Goal: Task Accomplishment & Management: Complete application form

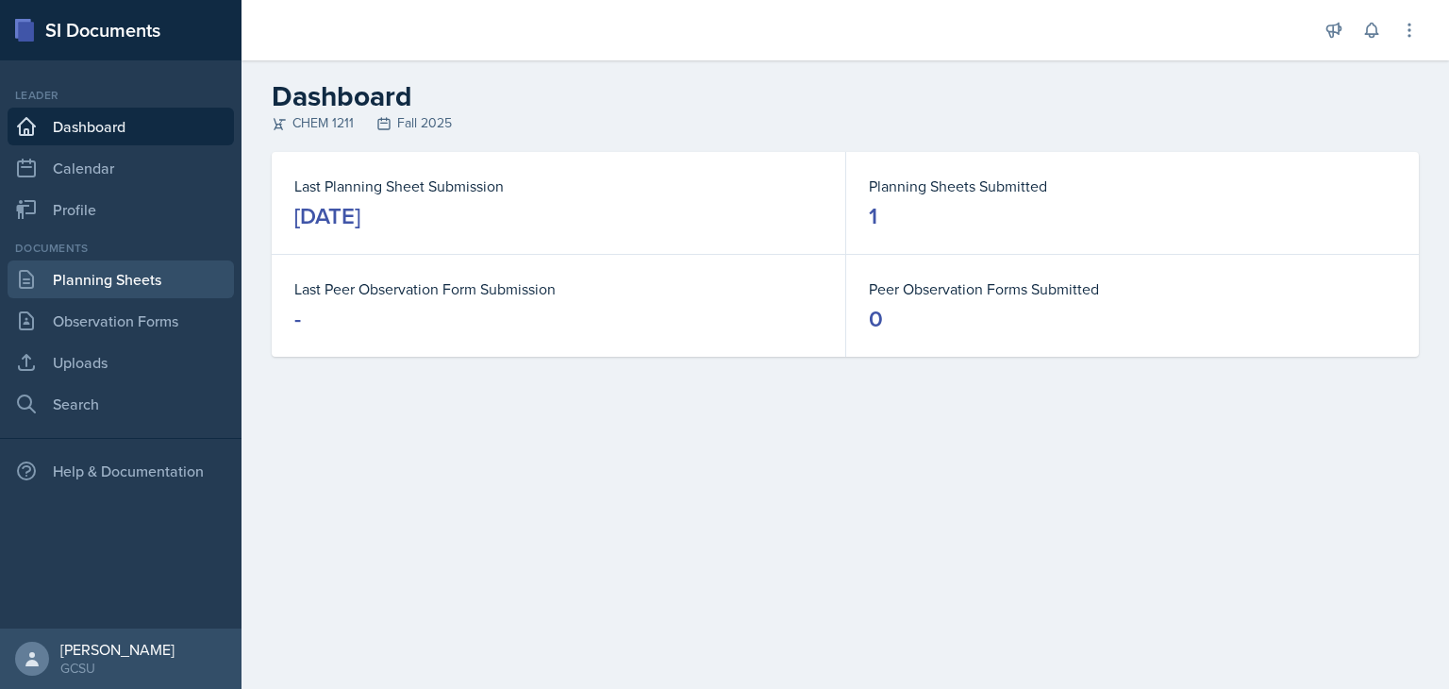
click at [166, 292] on link "Planning Sheets" at bounding box center [121, 279] width 226 height 38
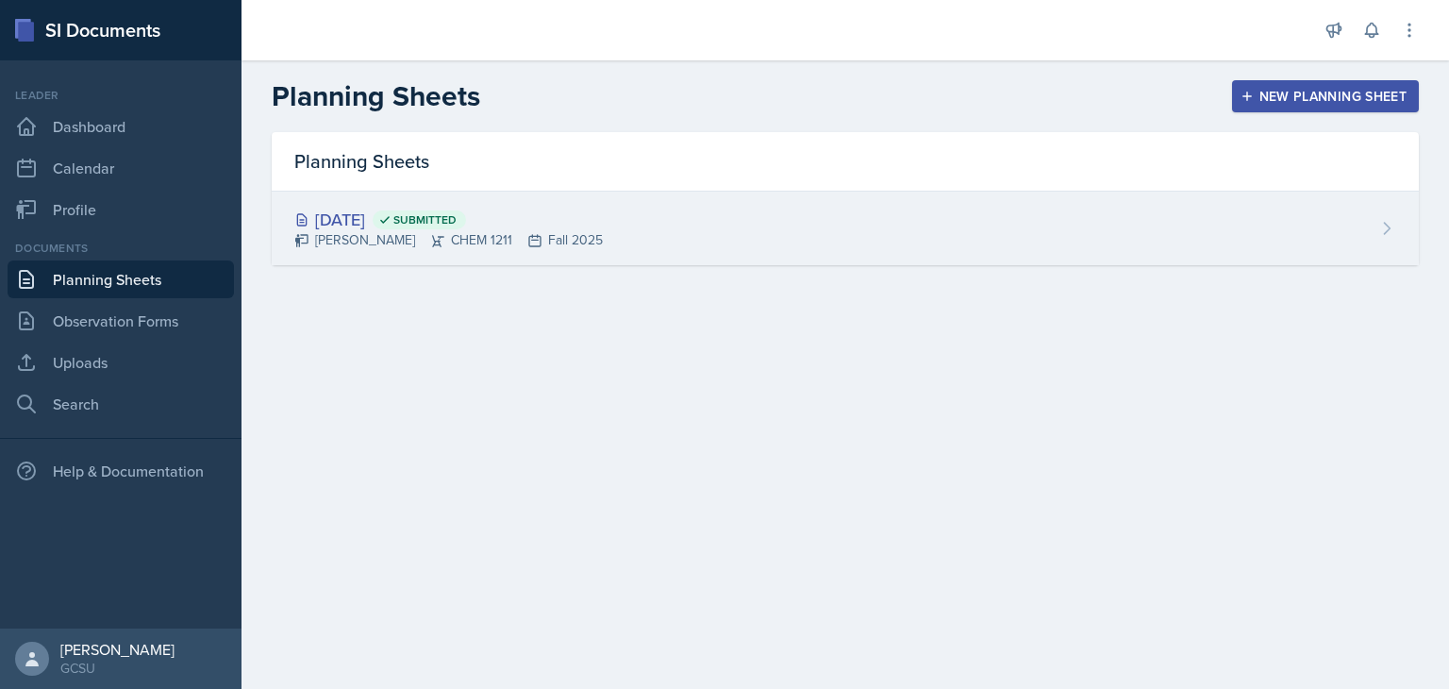
click at [513, 233] on div "[PERSON_NAME] CHEM 1211 Fall 2025" at bounding box center [448, 240] width 309 height 20
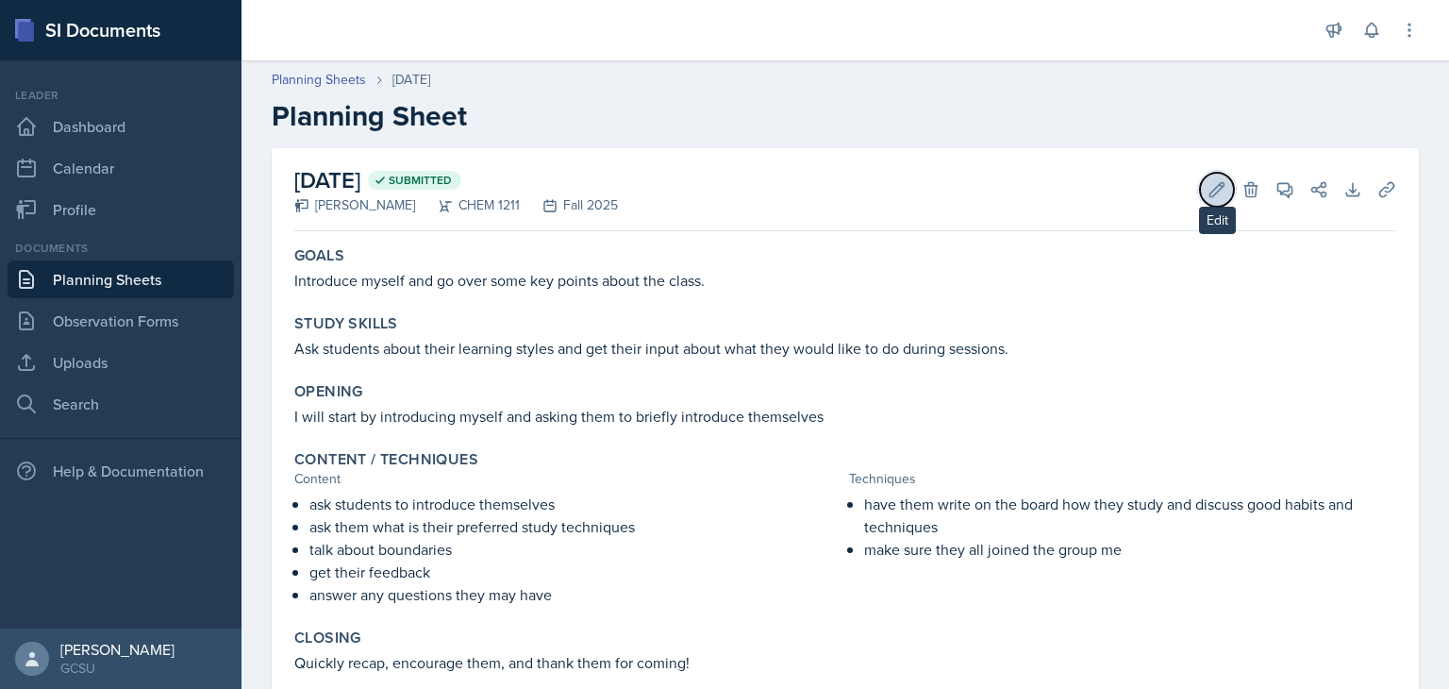
click at [1211, 189] on icon at bounding box center [1218, 189] width 14 height 14
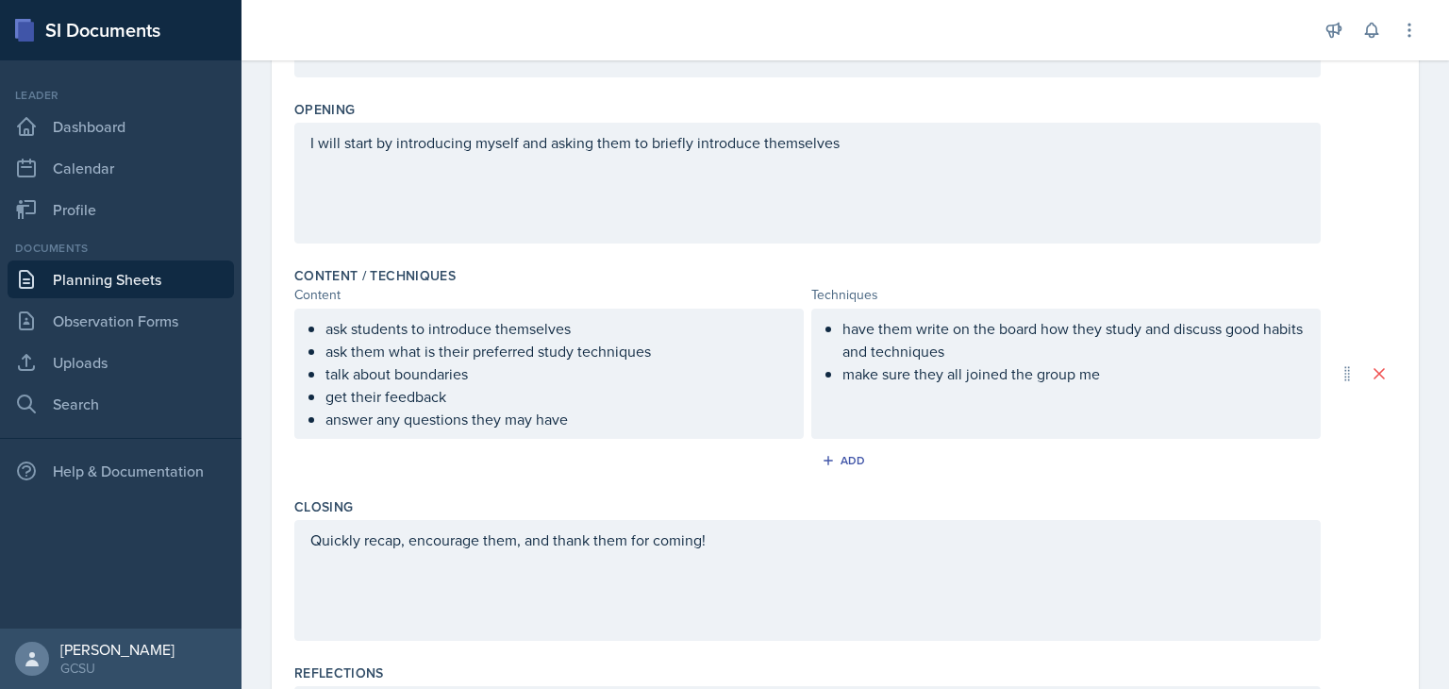
scroll to position [600, 0]
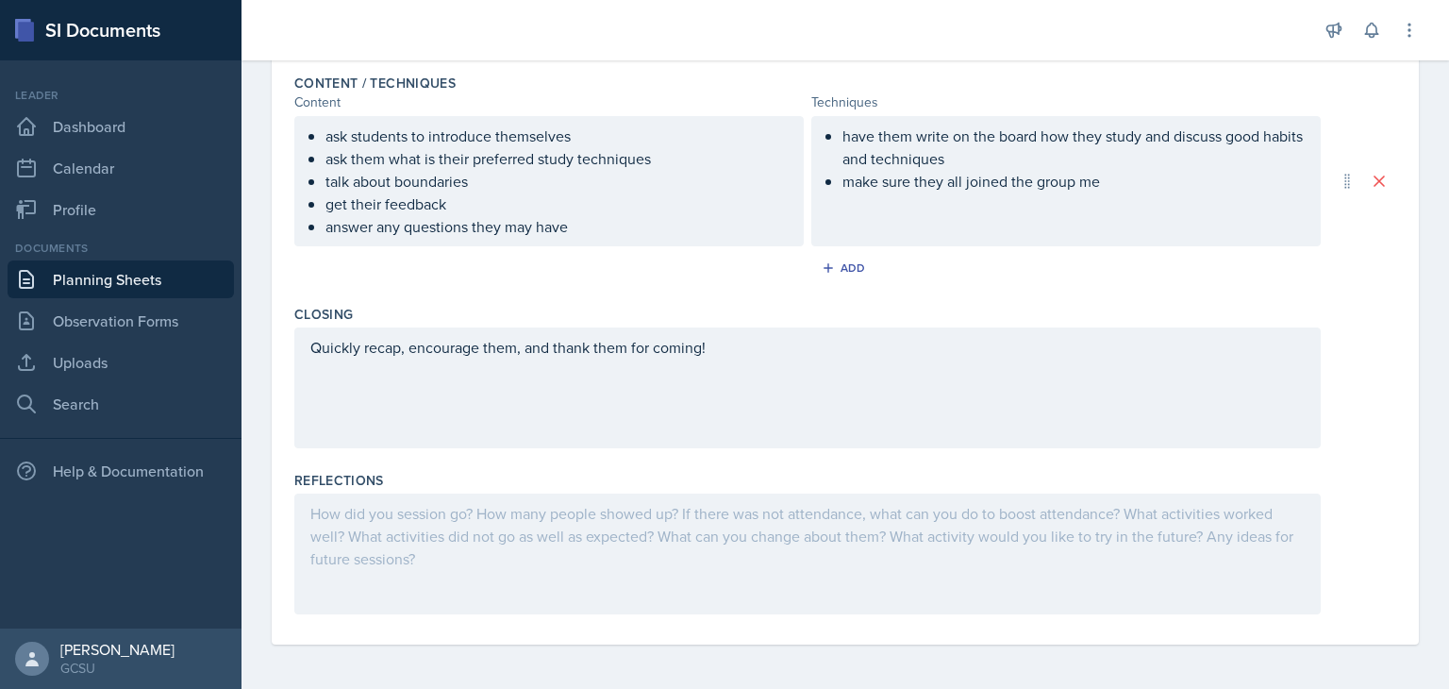
click at [522, 531] on div at bounding box center [807, 554] width 1027 height 121
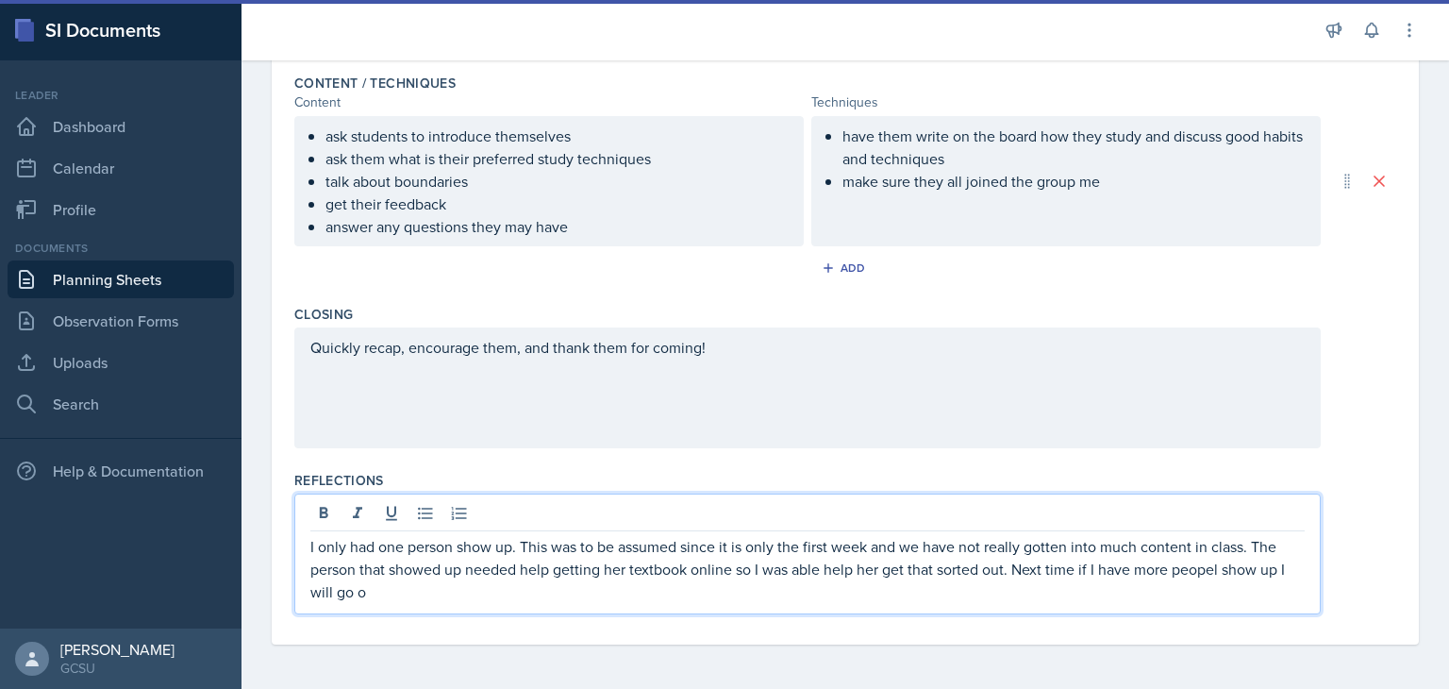
click at [1208, 571] on p "I only had one person show up. This was to be assumed since it is only the firs…" at bounding box center [807, 569] width 995 height 68
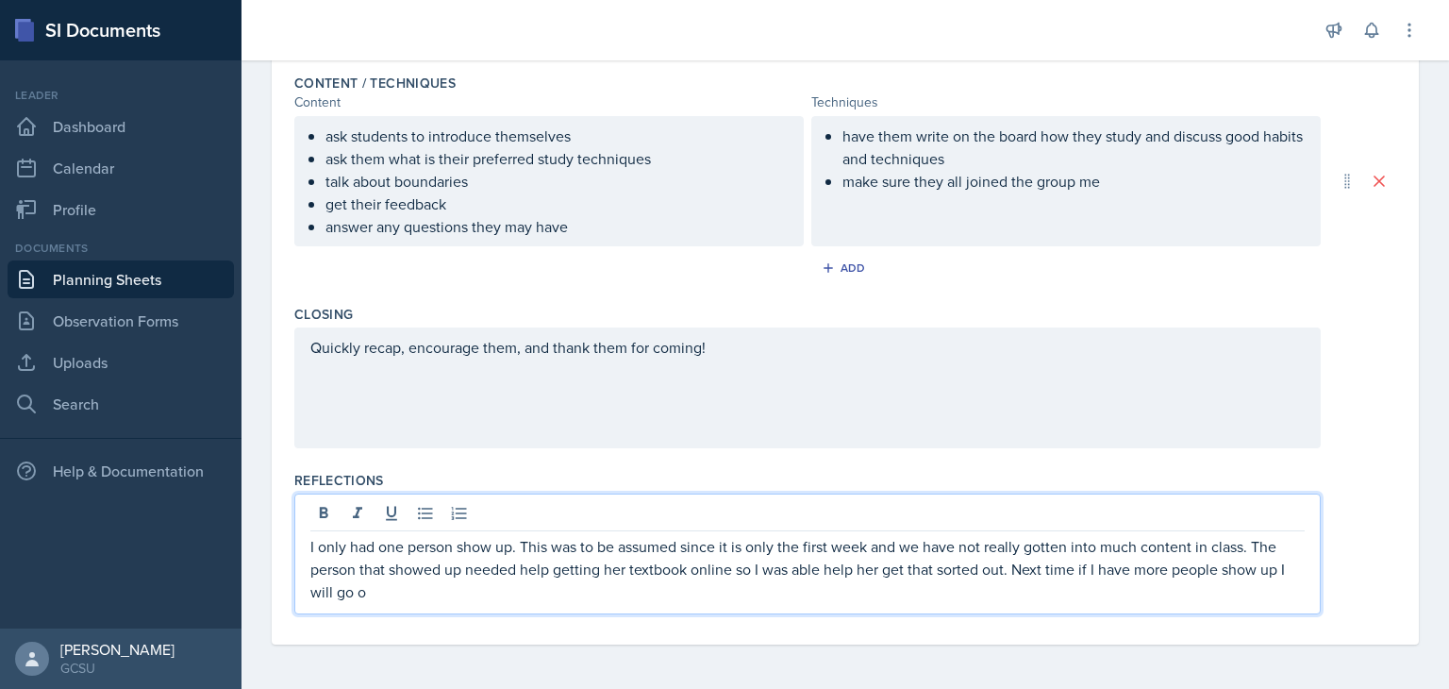
click at [1147, 593] on p "I only had one person show up. This was to be assumed since it is only the firs…" at bounding box center [807, 569] width 995 height 68
click at [667, 578] on p "I only had one person show up. This was to be assumed since it is only the firs…" at bounding box center [807, 569] width 995 height 68
copy p "I only had one person show up. This was to be assumed since it is only the firs…"
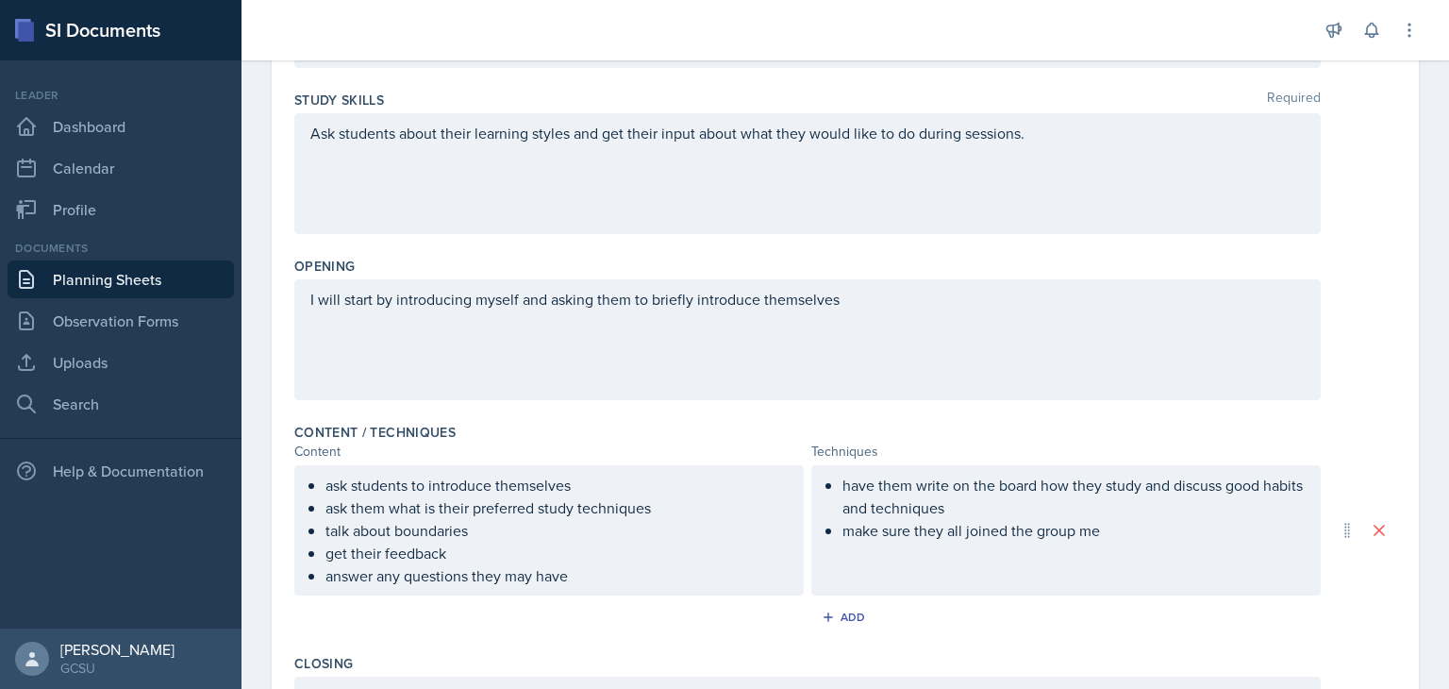
scroll to position [0, 0]
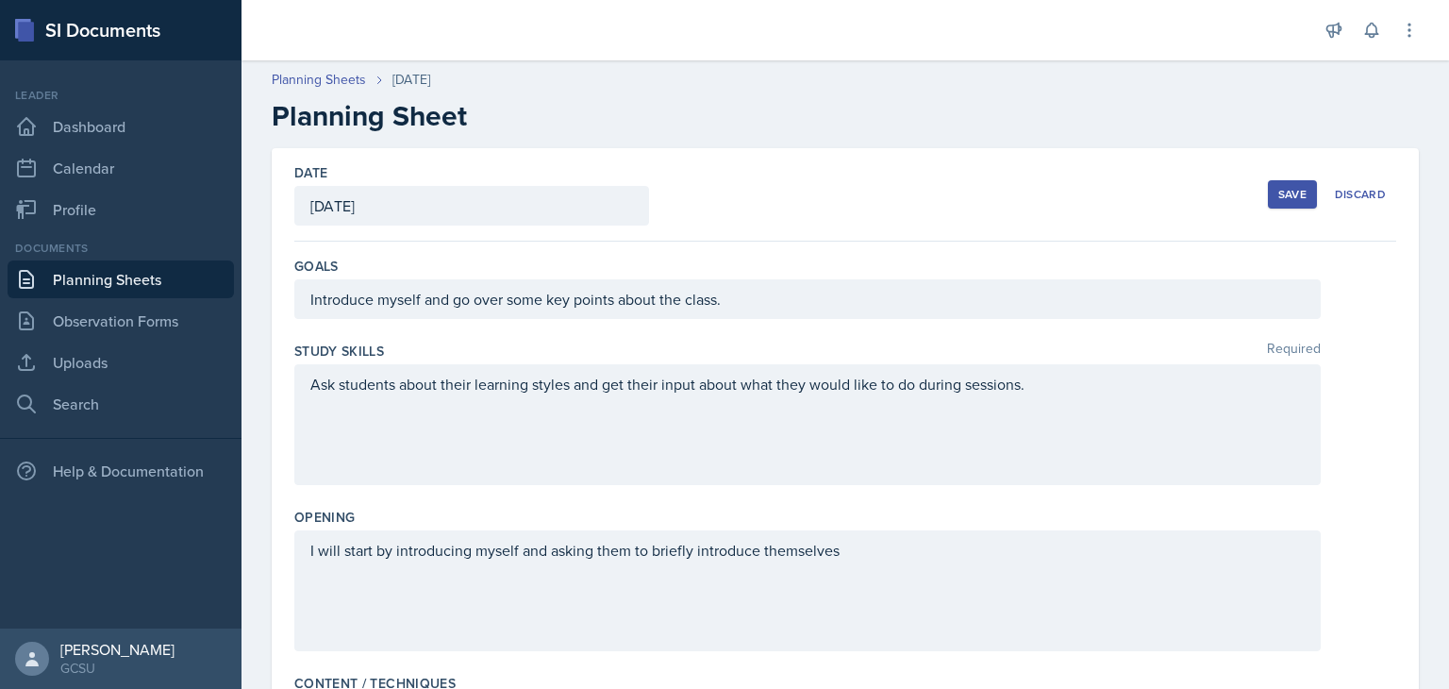
click at [1279, 193] on div "Save" at bounding box center [1293, 194] width 28 height 15
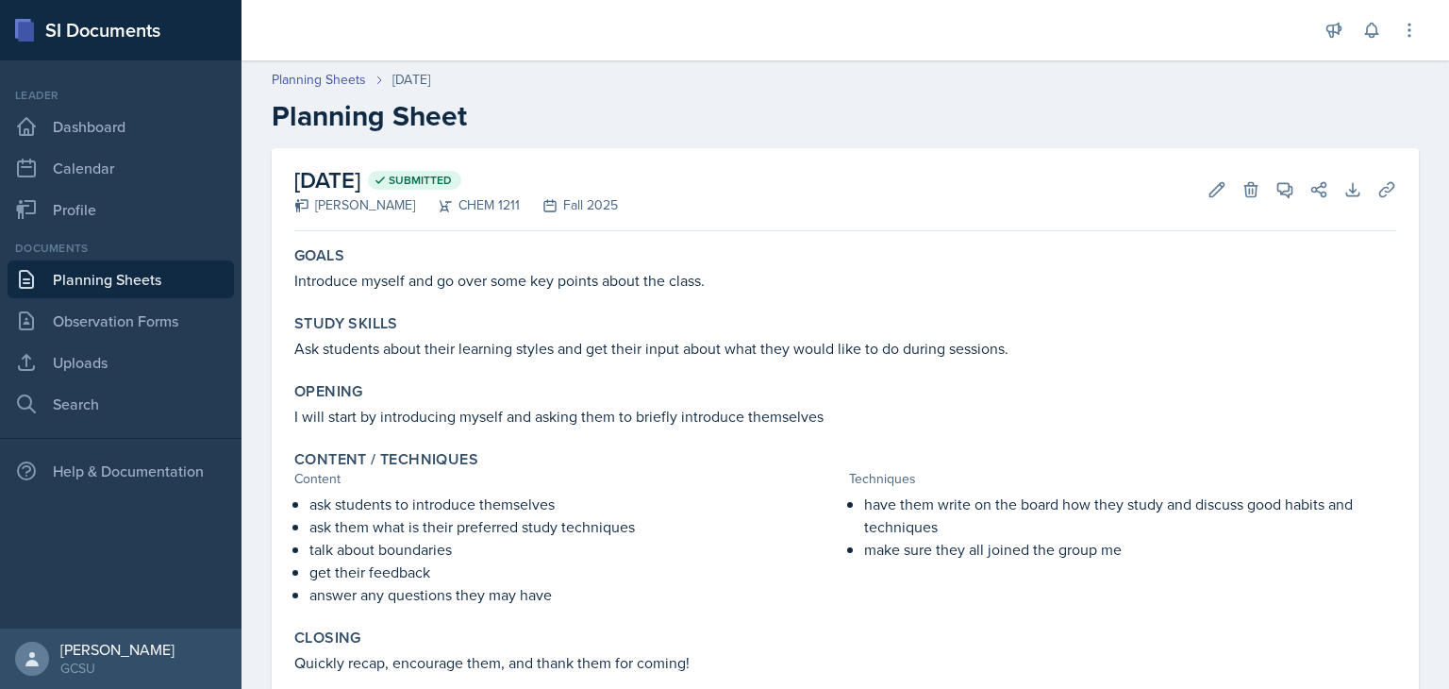
click at [129, 269] on link "Planning Sheets" at bounding box center [121, 279] width 226 height 38
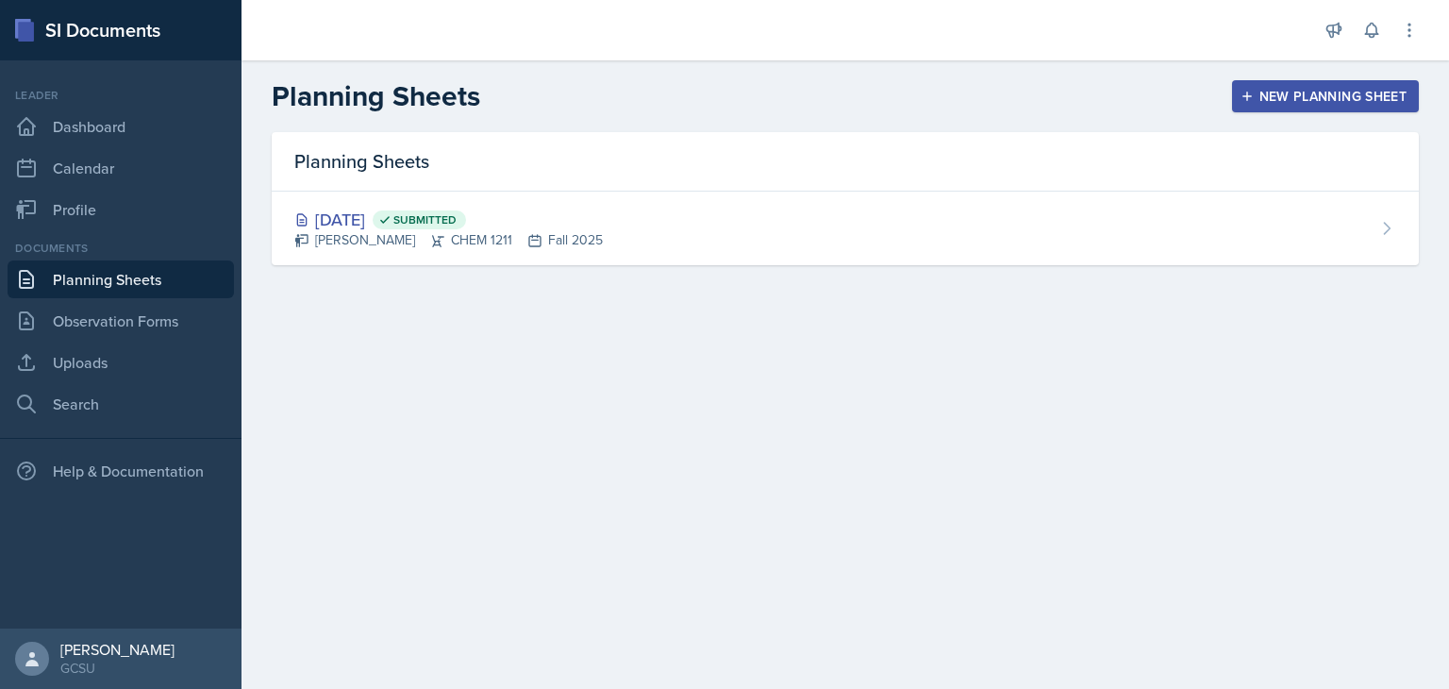
click at [1281, 92] on div "New Planning Sheet" at bounding box center [1326, 96] width 162 height 15
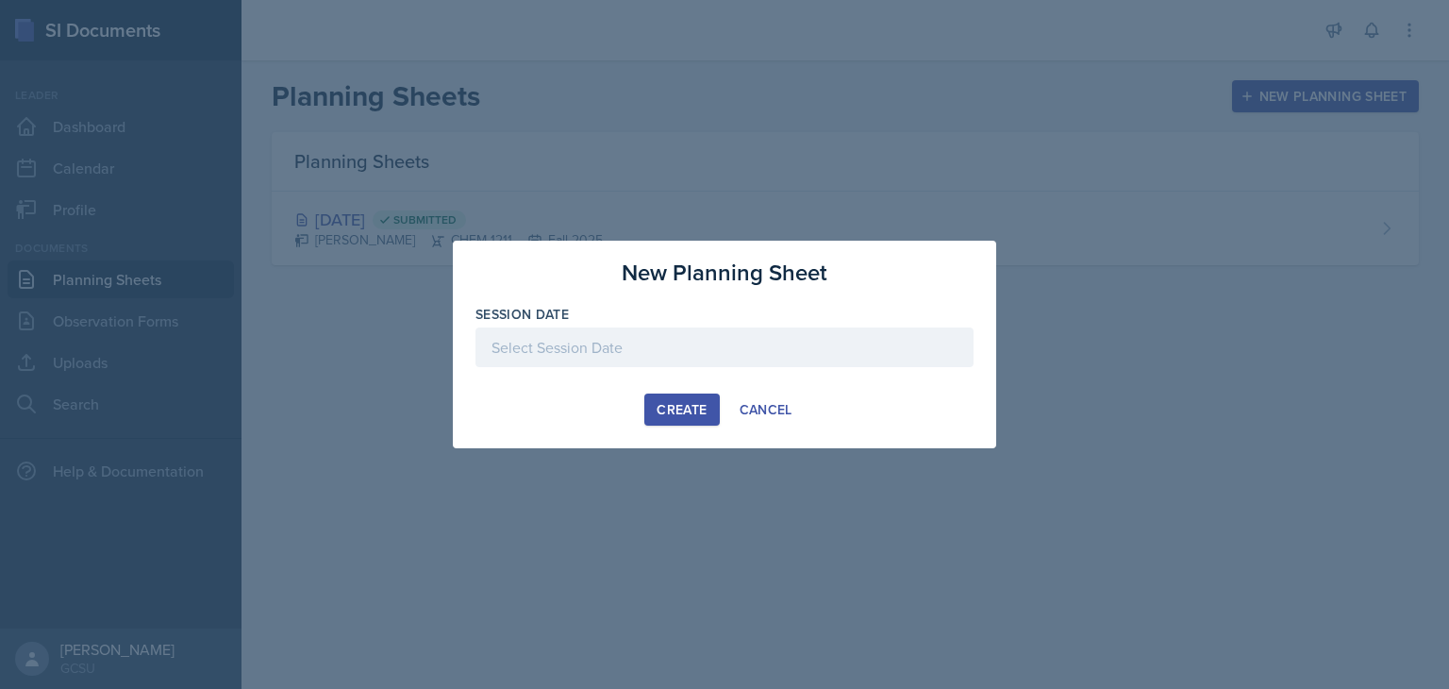
click at [762, 352] on div at bounding box center [725, 347] width 498 height 40
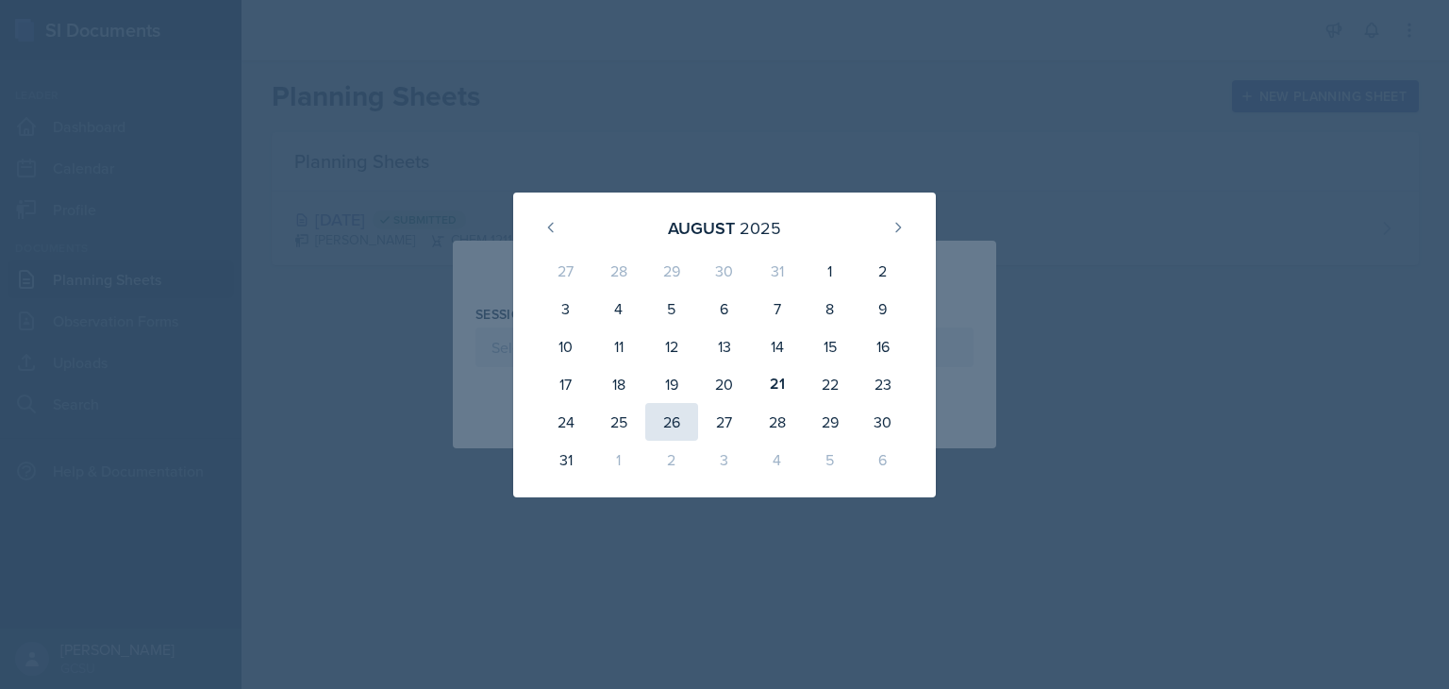
click at [672, 421] on div "26" at bounding box center [671, 422] width 53 height 38
type input "[DATE]"
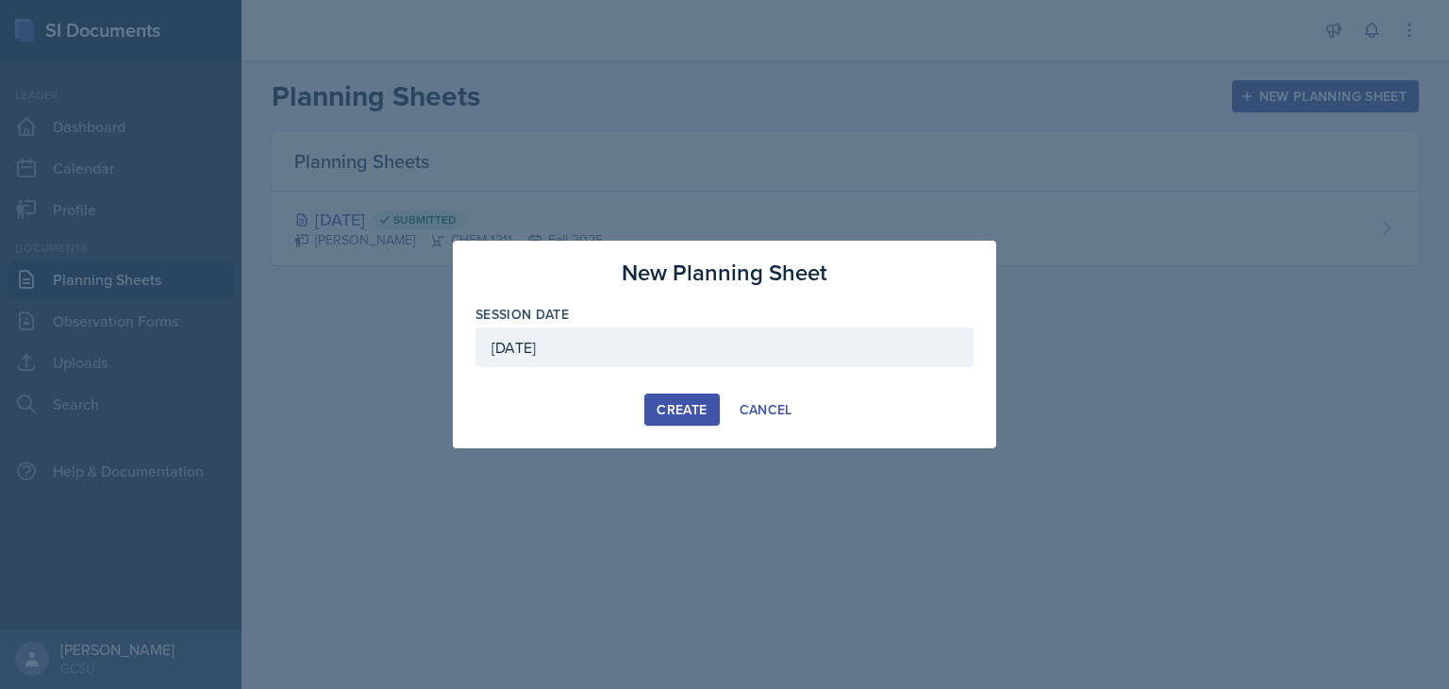
click at [672, 421] on button "Create" at bounding box center [681, 409] width 75 height 32
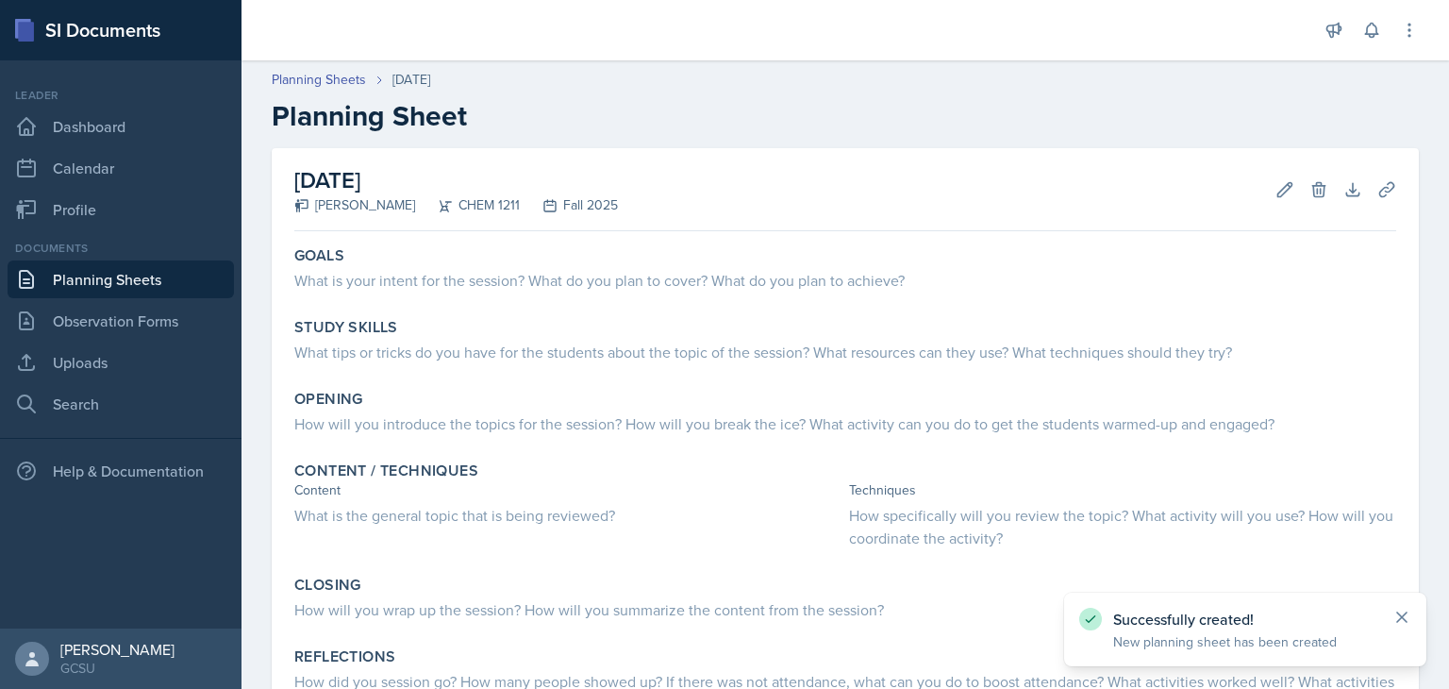
click at [1408, 623] on icon at bounding box center [1402, 617] width 19 height 19
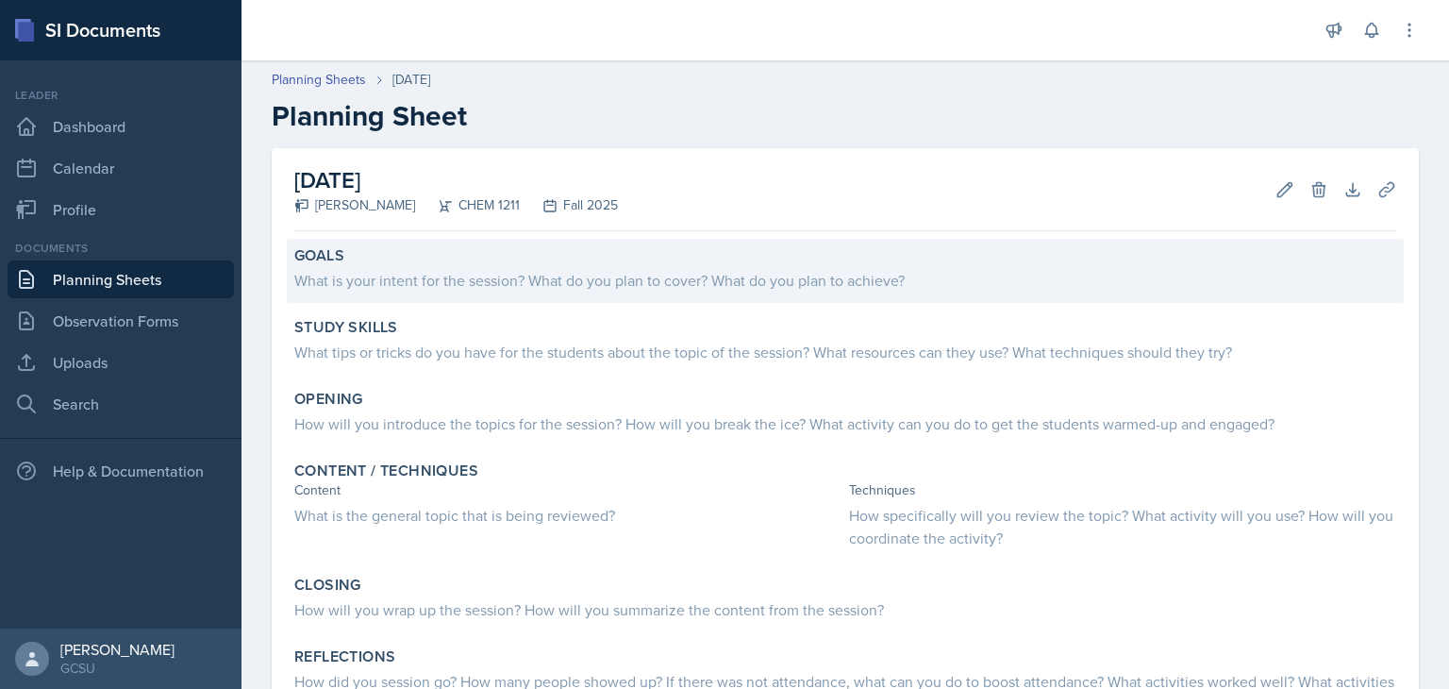
click at [732, 283] on div "What is your intent for the session? What do you plan to cover? What do you pla…" at bounding box center [845, 280] width 1102 height 23
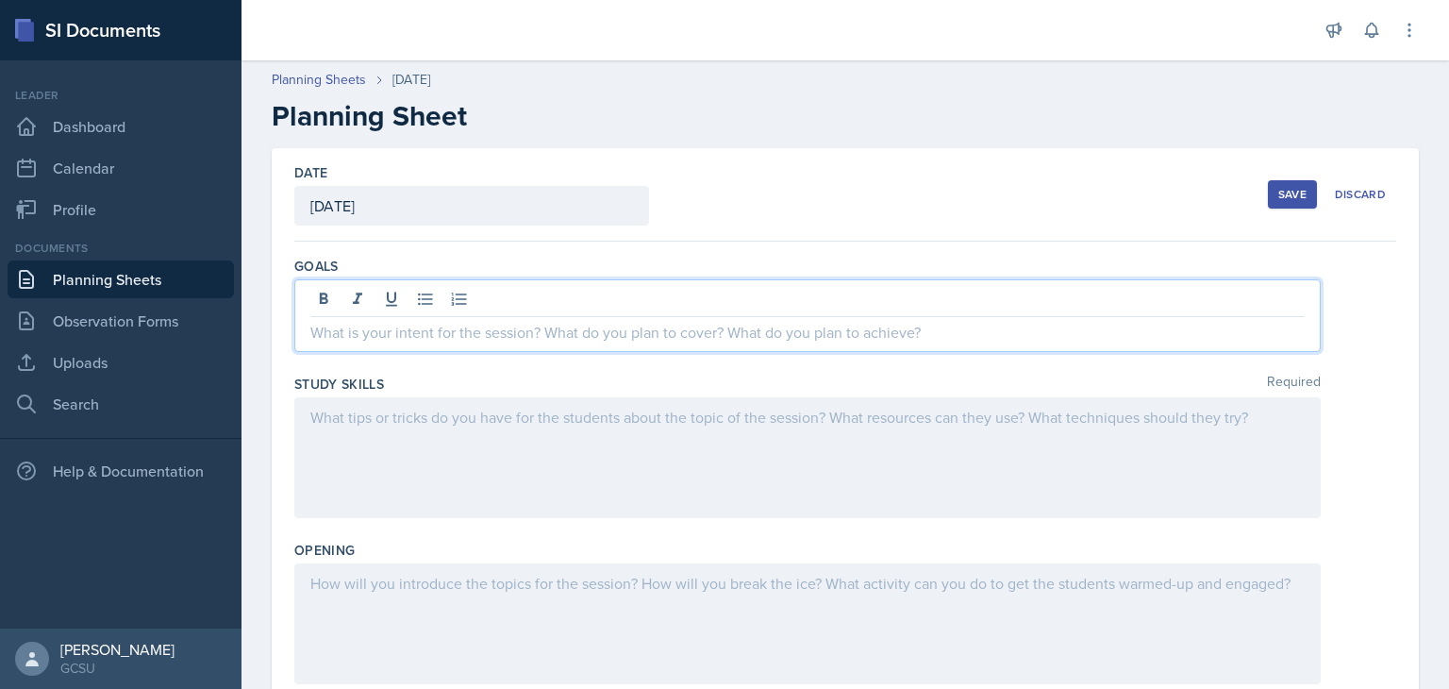
click at [664, 299] on div at bounding box center [807, 315] width 1027 height 73
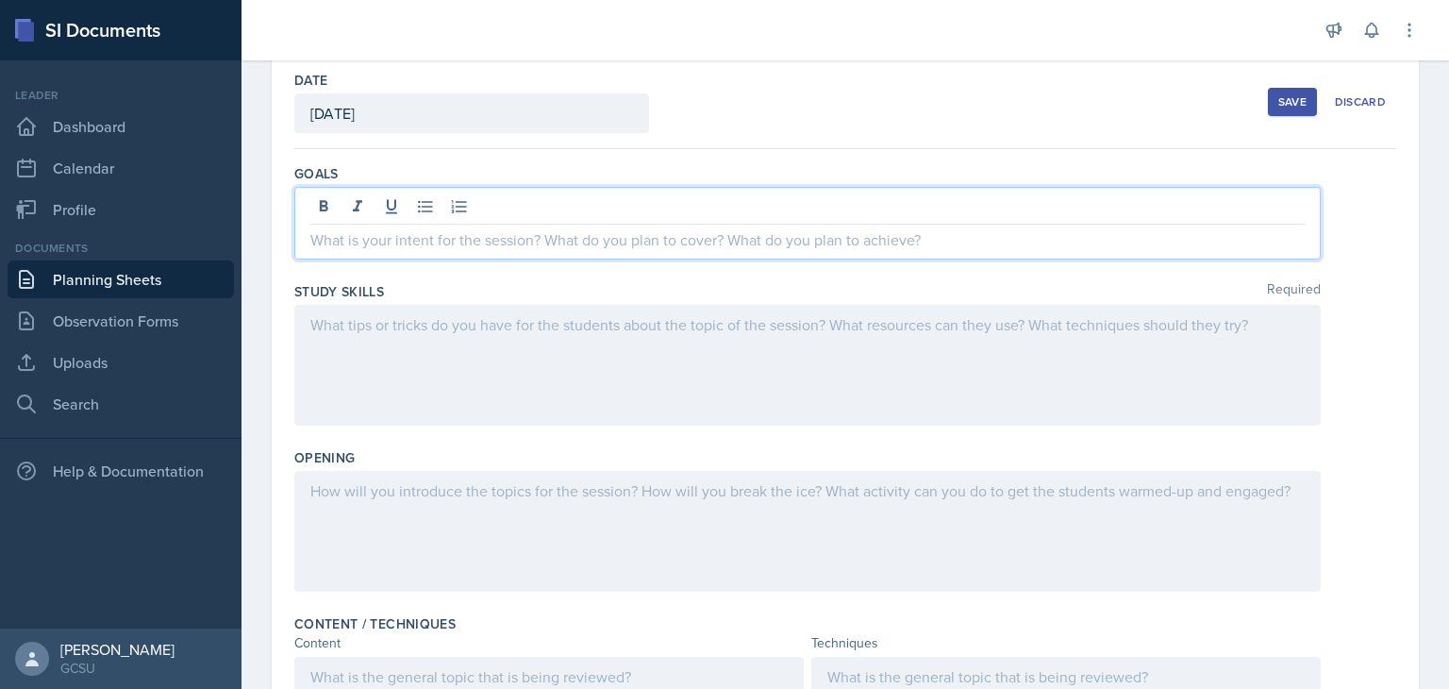
scroll to position [101, 0]
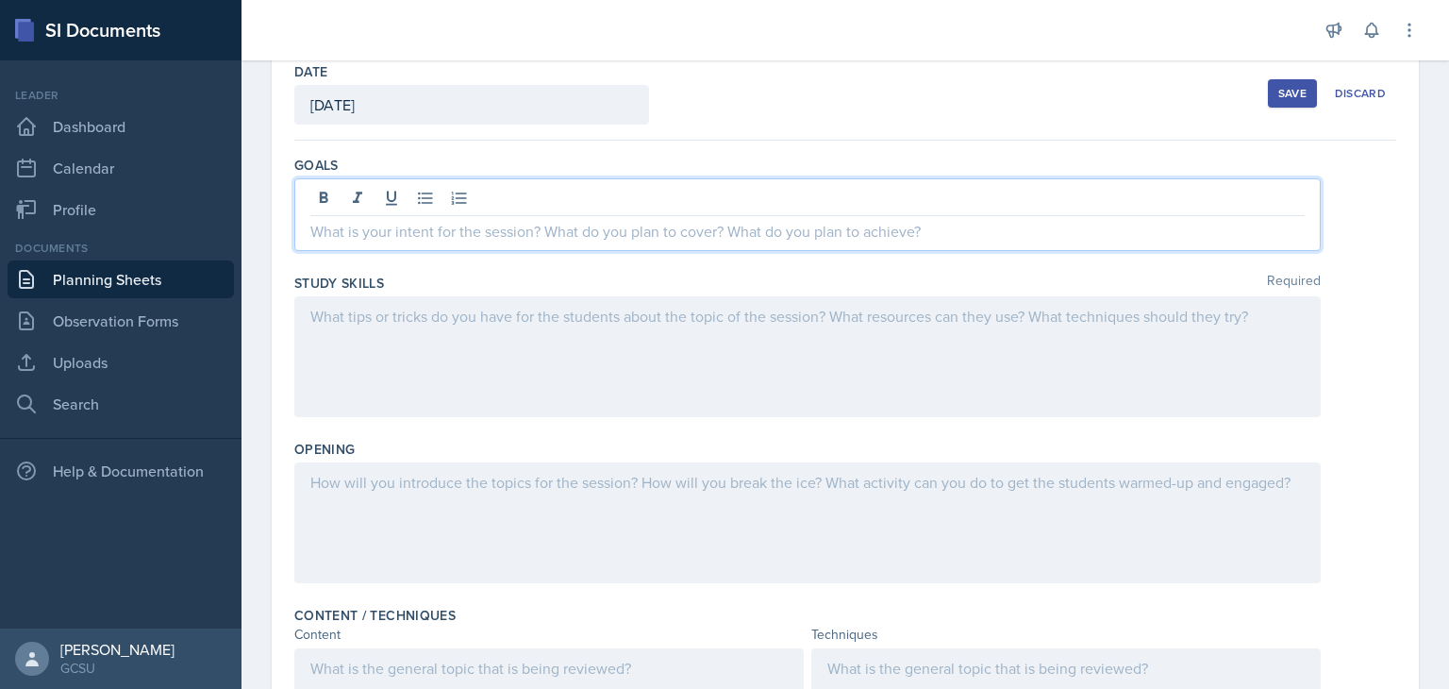
click at [623, 224] on p at bounding box center [807, 231] width 995 height 23
drag, startPoint x: 312, startPoint y: 229, endPoint x: 636, endPoint y: 255, distance: 324.7
click at [636, 255] on div "Goals" at bounding box center [845, 207] width 1102 height 118
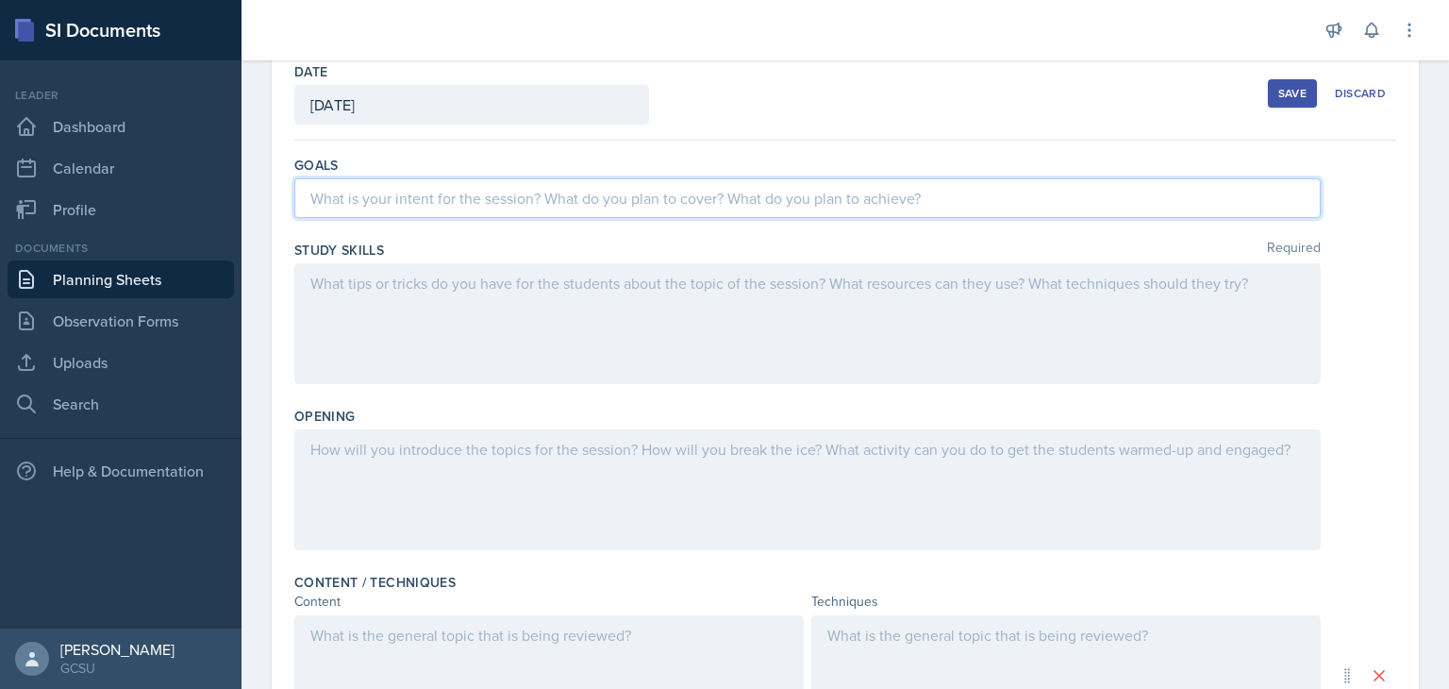
scroll to position [68, 0]
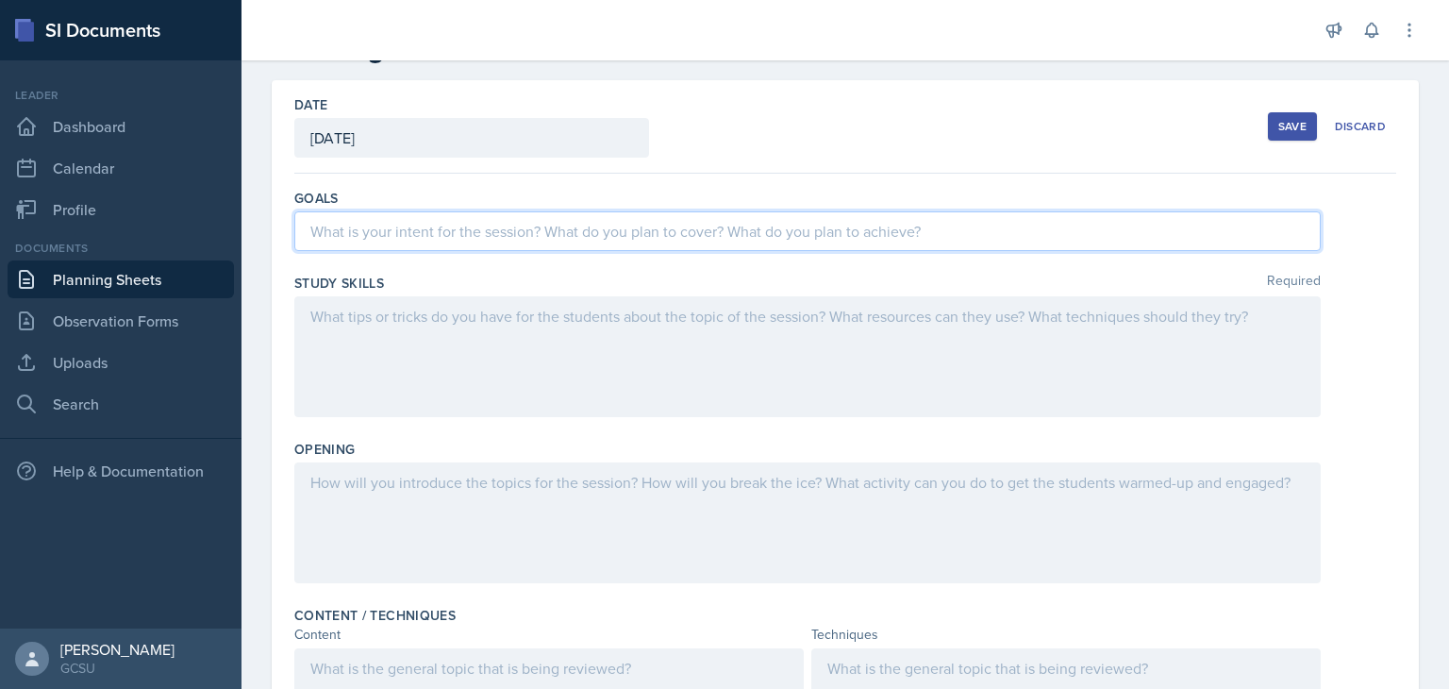
click at [873, 224] on p at bounding box center [807, 231] width 995 height 23
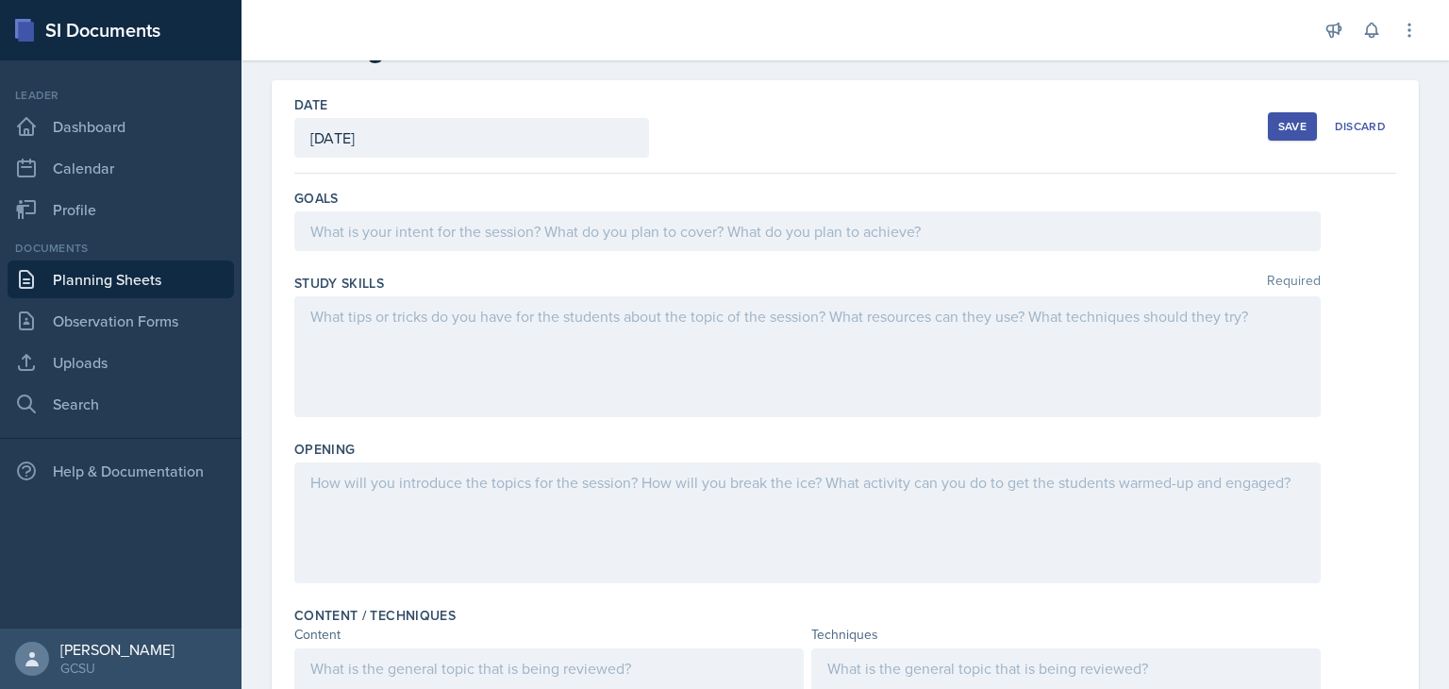
scroll to position [101, 0]
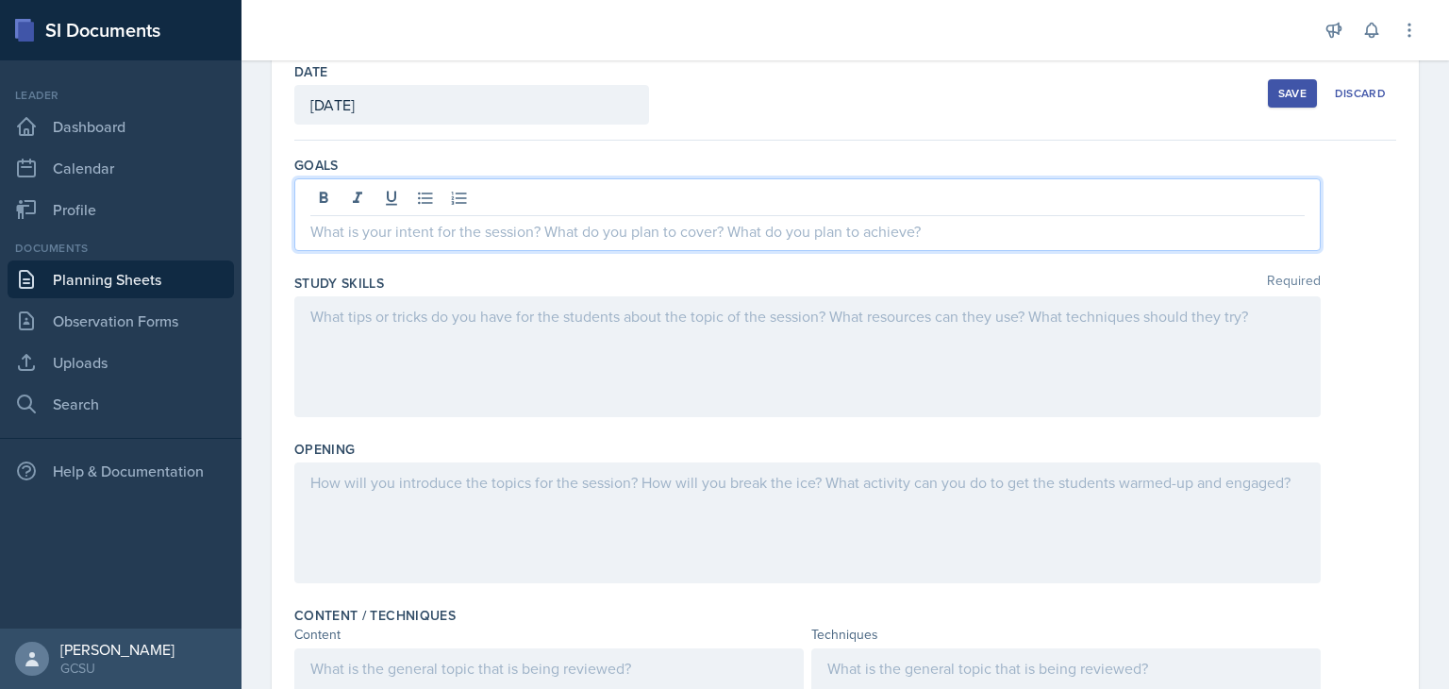
paste div
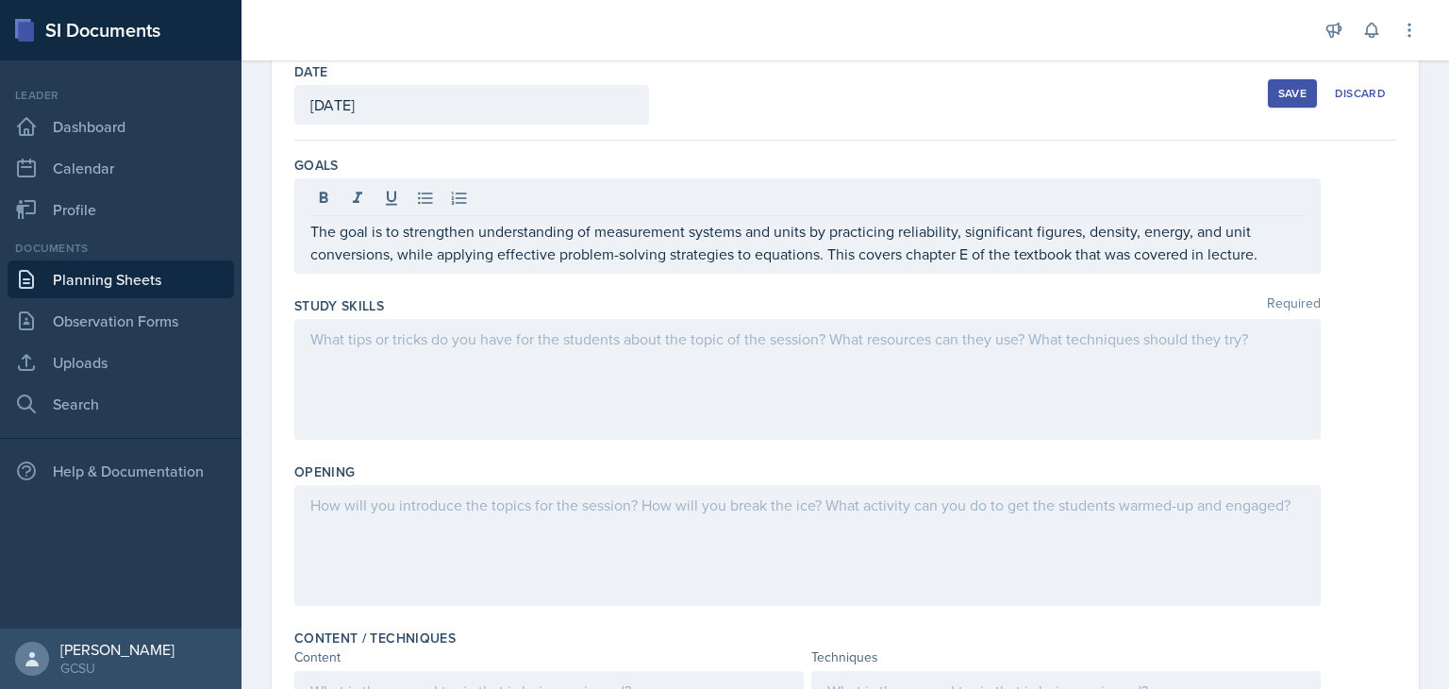
click at [574, 370] on div at bounding box center [807, 379] width 1027 height 121
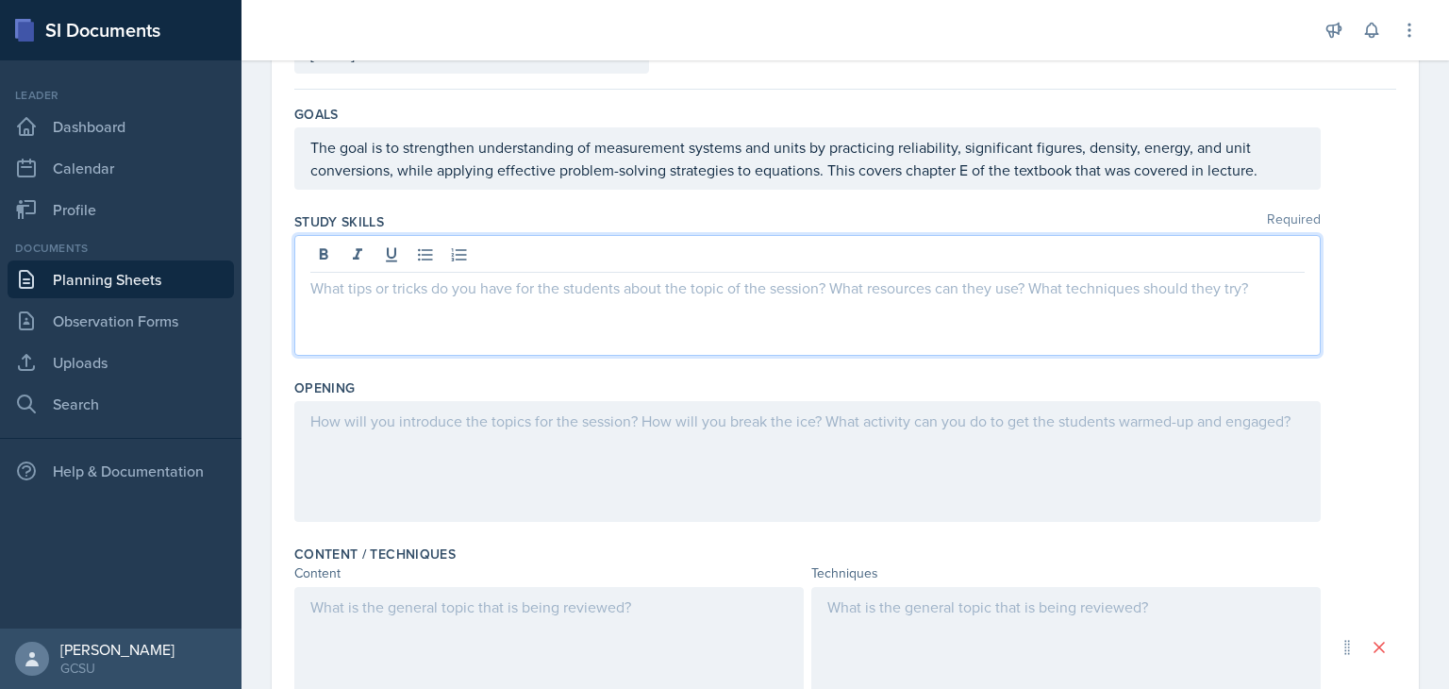
scroll to position [153, 0]
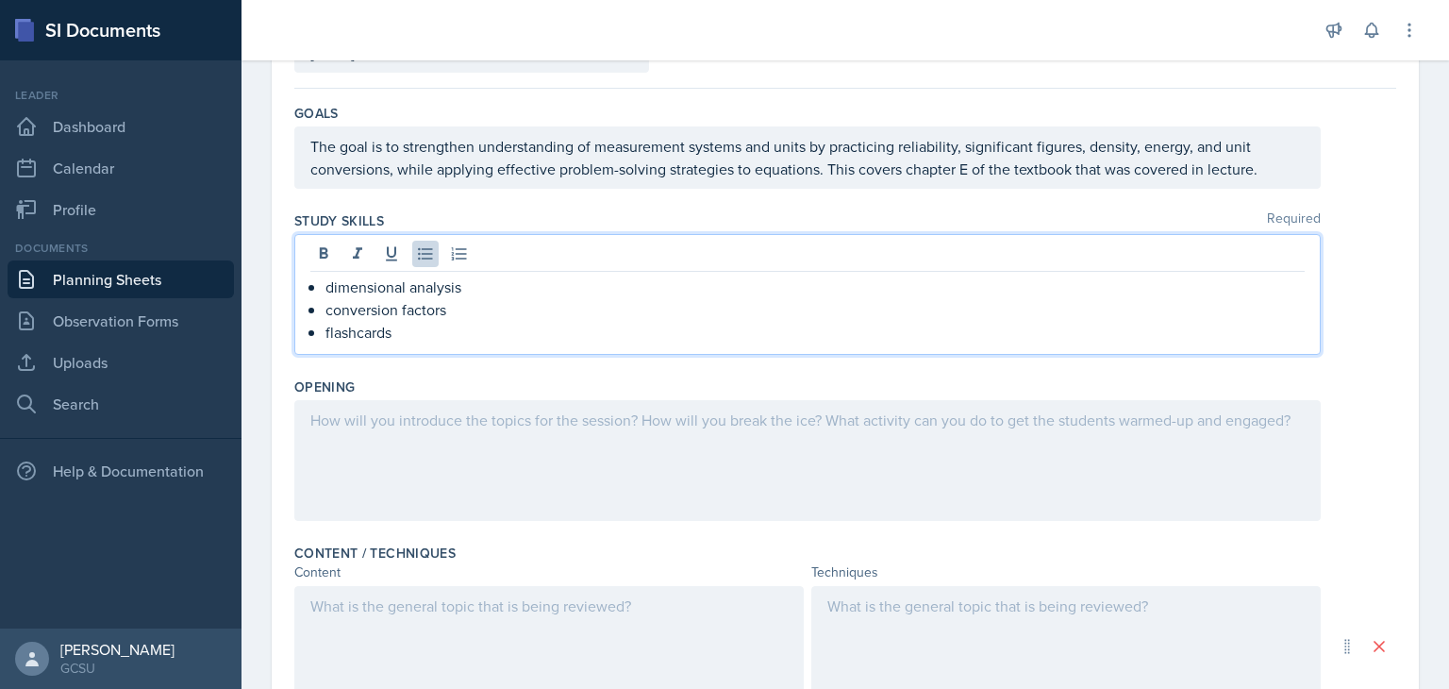
click at [357, 329] on p "flashcards" at bounding box center [815, 332] width 979 height 23
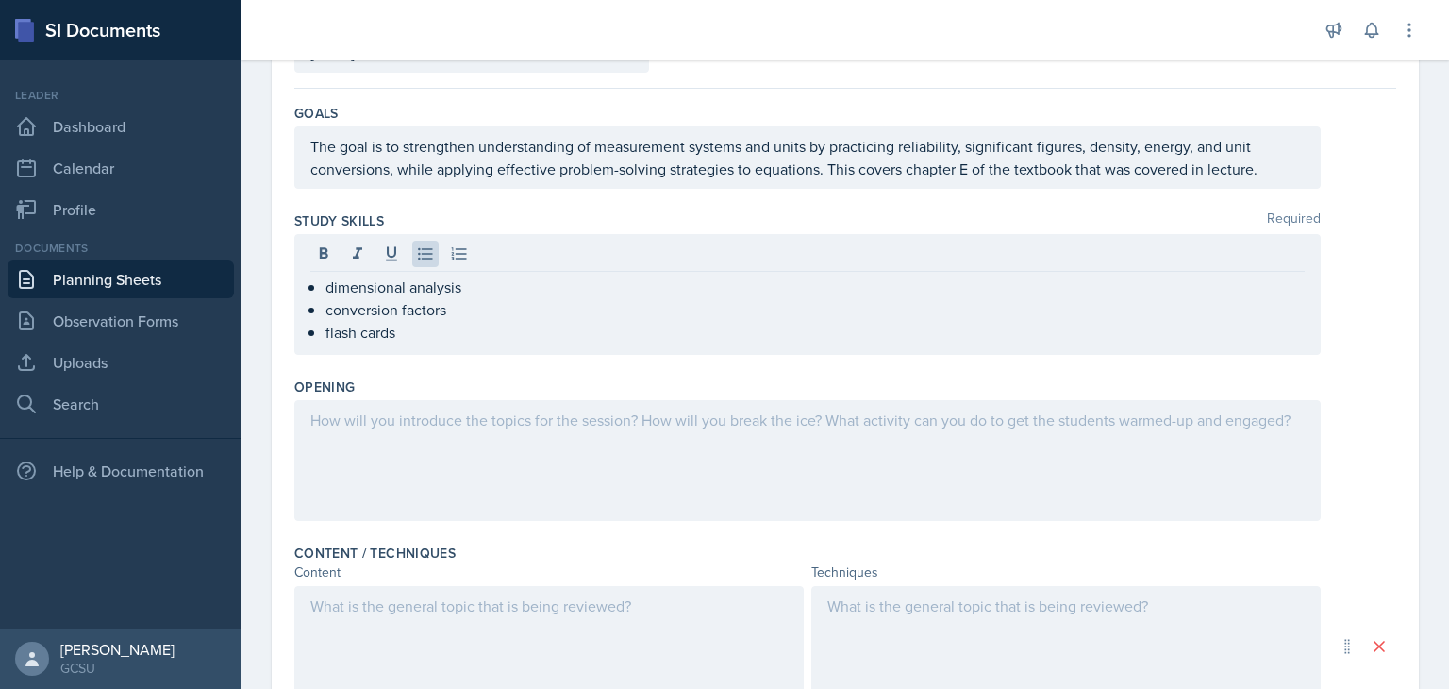
click at [423, 431] on div at bounding box center [807, 460] width 1027 height 121
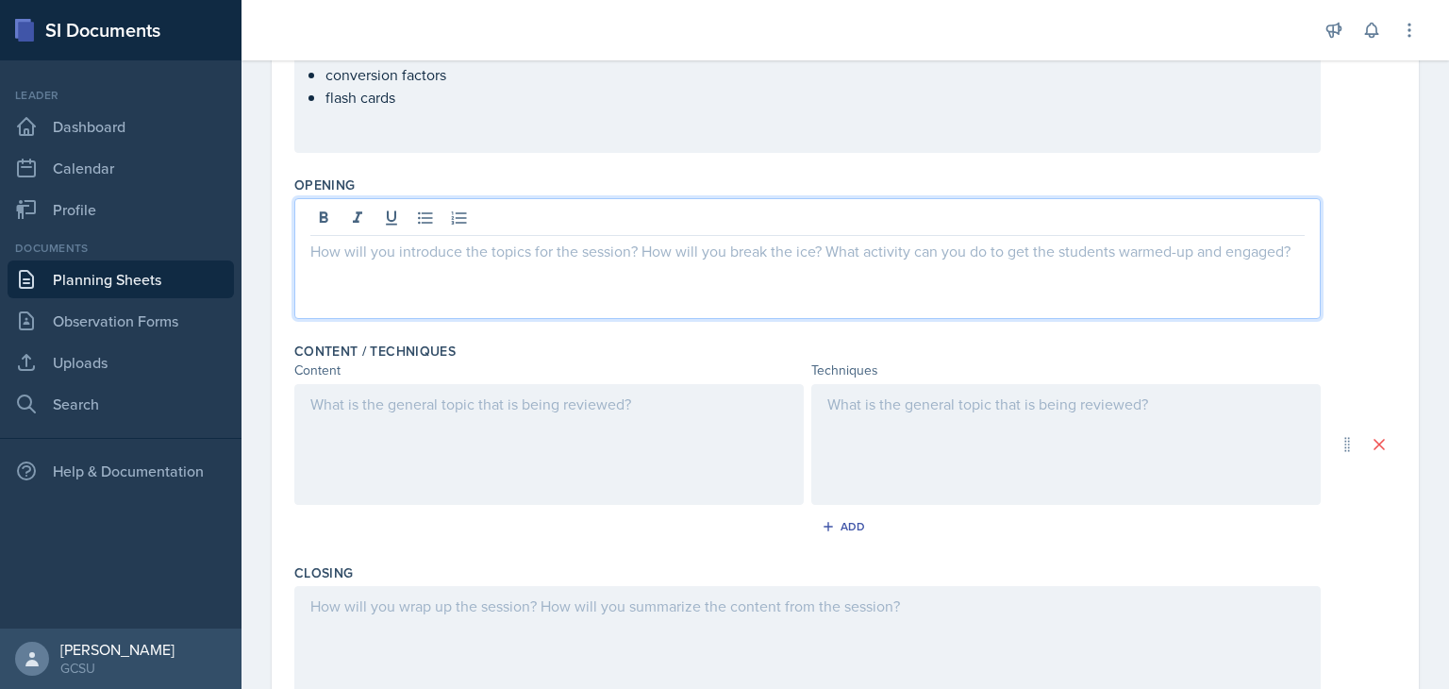
scroll to position [362, 0]
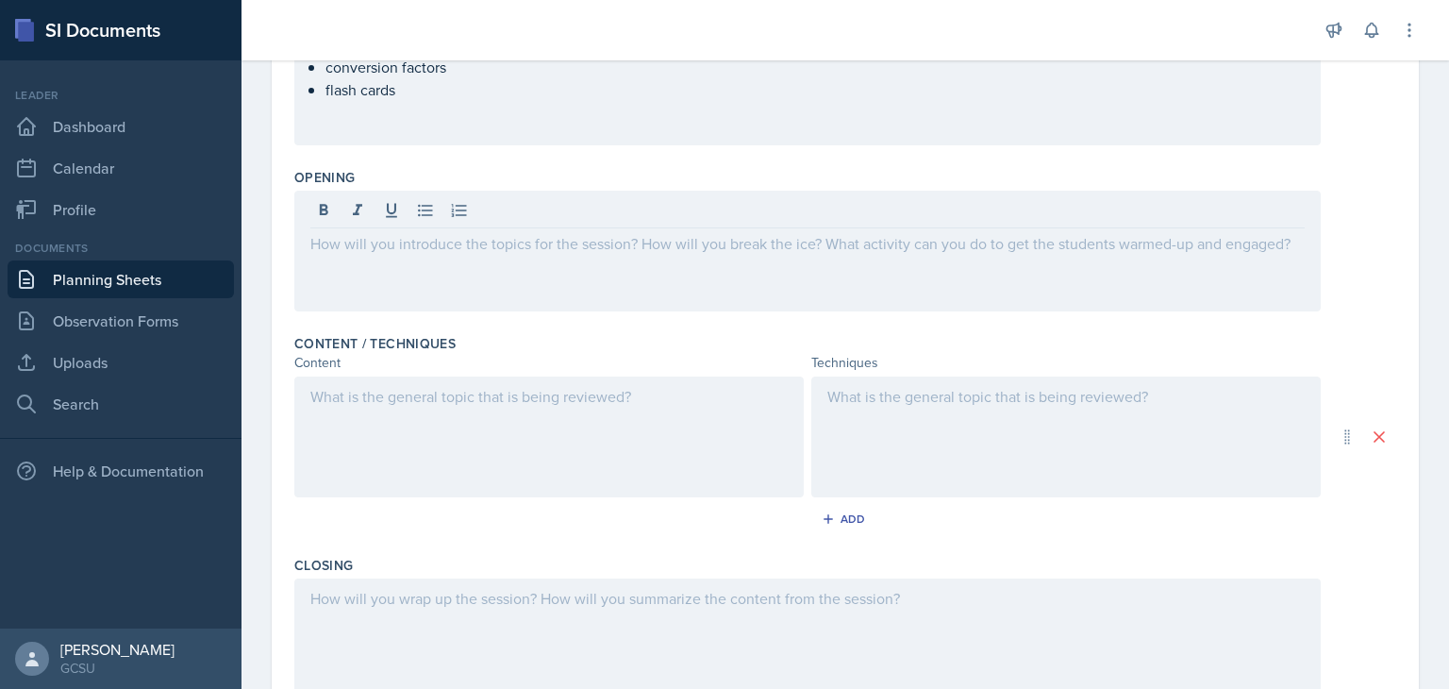
click at [620, 414] on div at bounding box center [549, 437] width 510 height 121
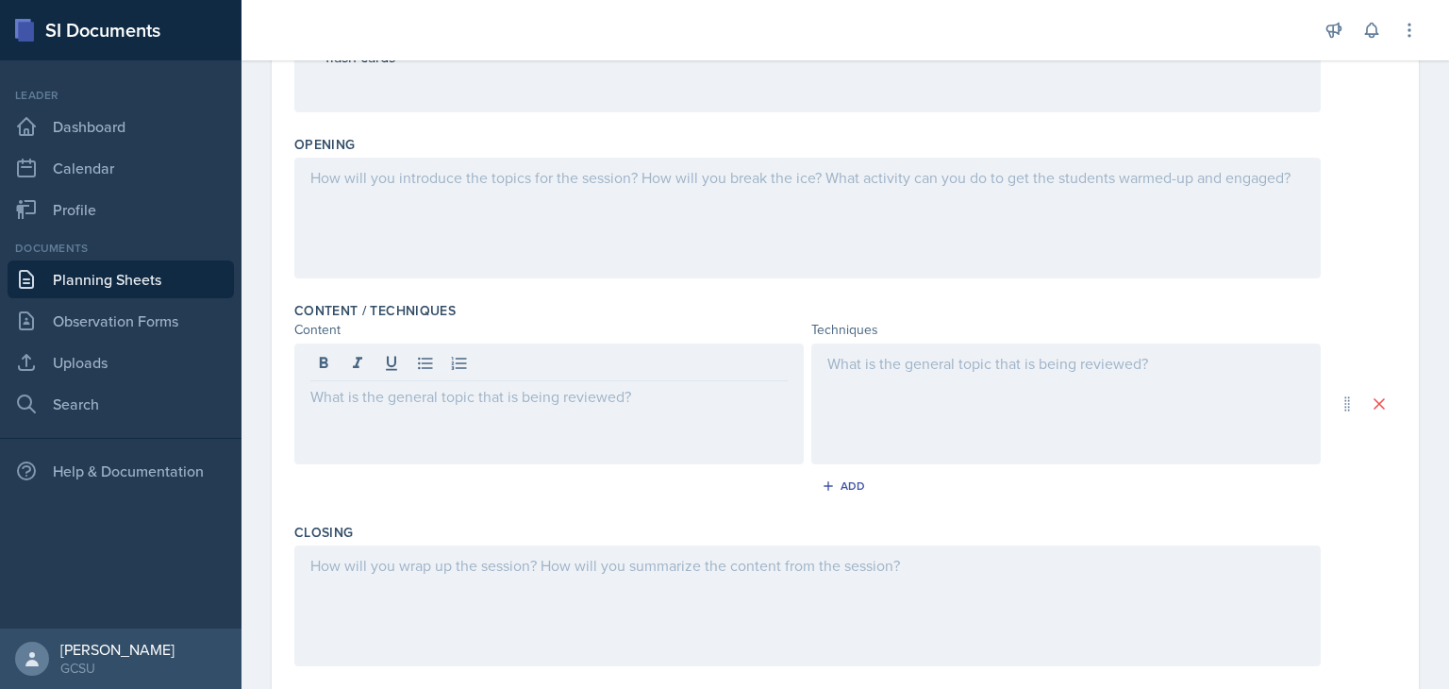
click at [658, 310] on div "Content / Techniques" at bounding box center [845, 310] width 1102 height 19
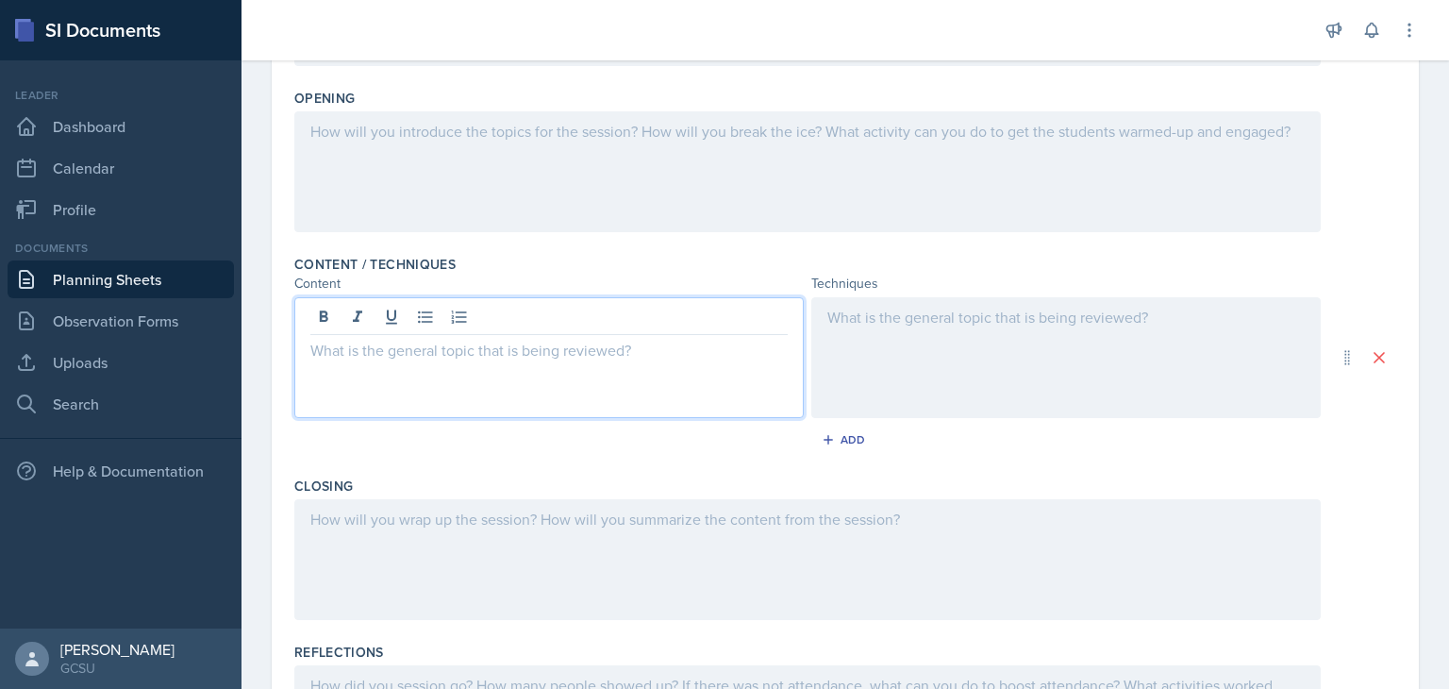
scroll to position [474, 0]
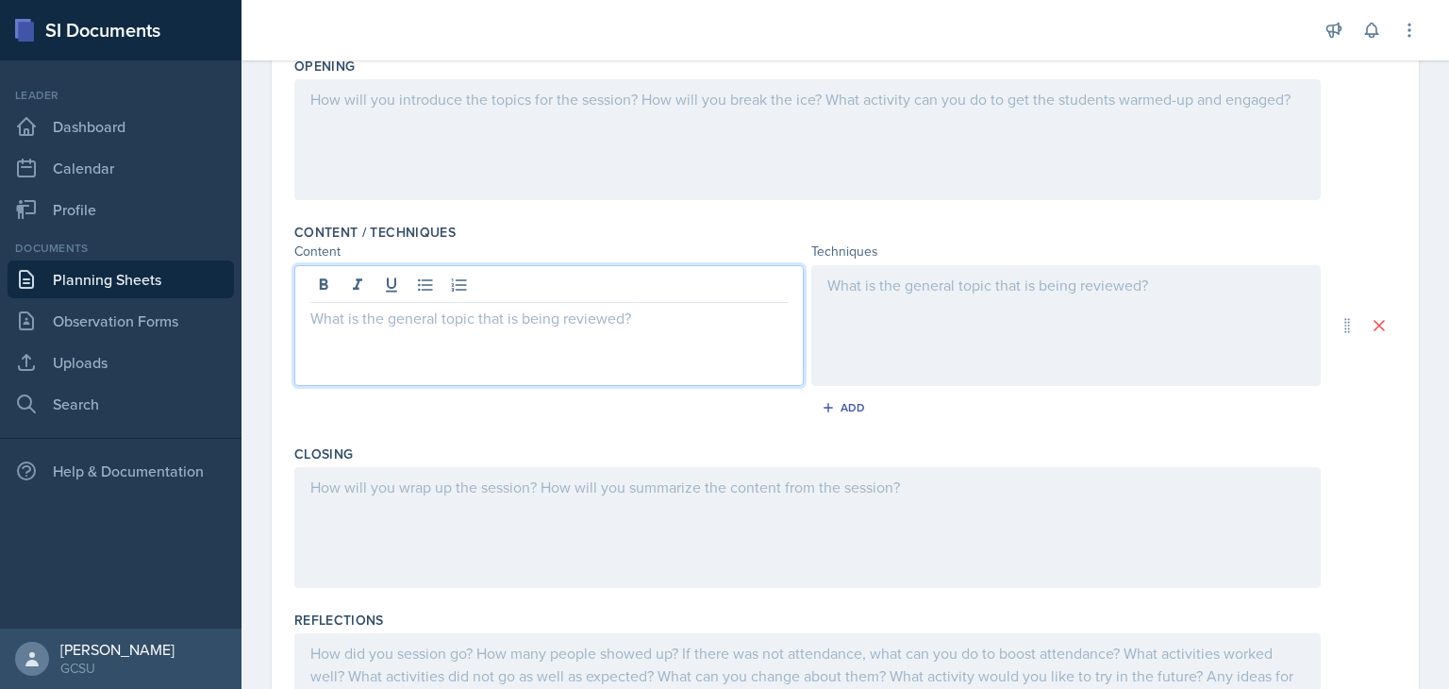
click at [658, 310] on p at bounding box center [548, 318] width 477 height 23
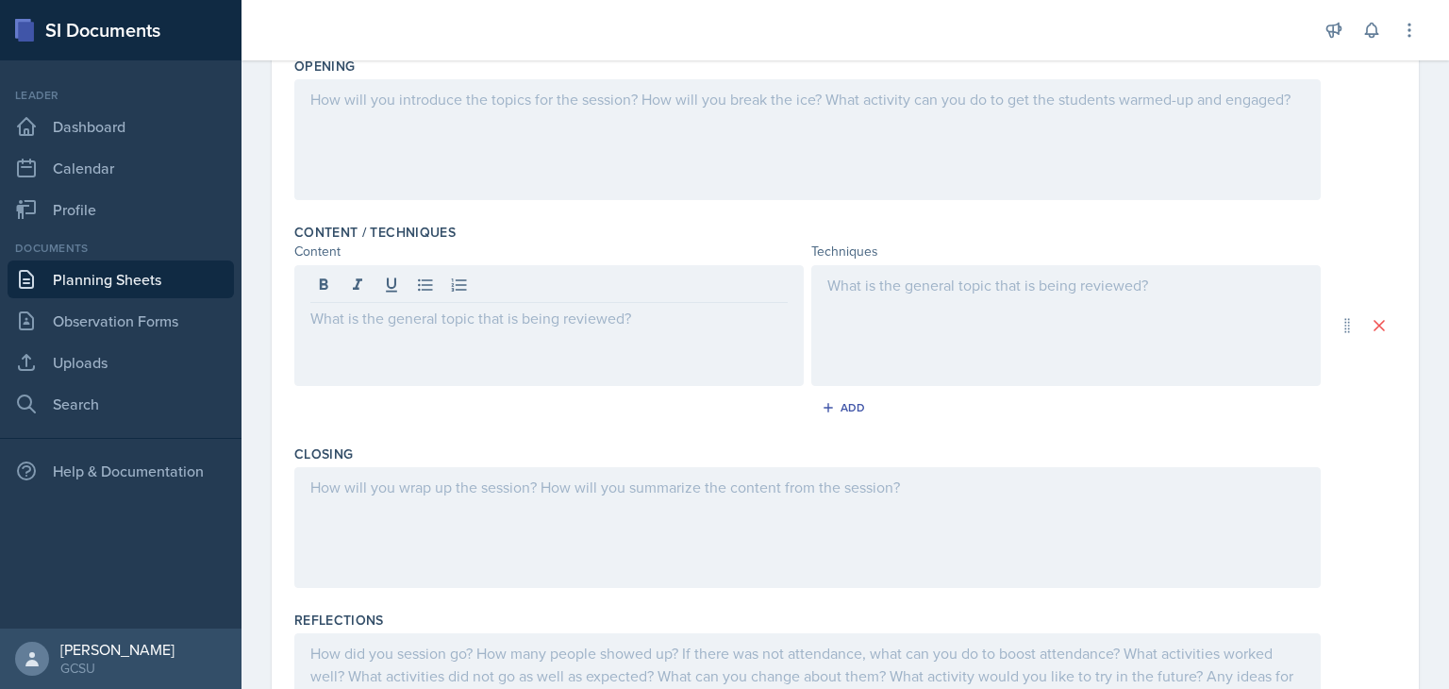
click at [989, 431] on div "Content / Techniques Content Techniques Add" at bounding box center [845, 326] width 1102 height 222
click at [860, 393] on button "Add" at bounding box center [845, 407] width 61 height 28
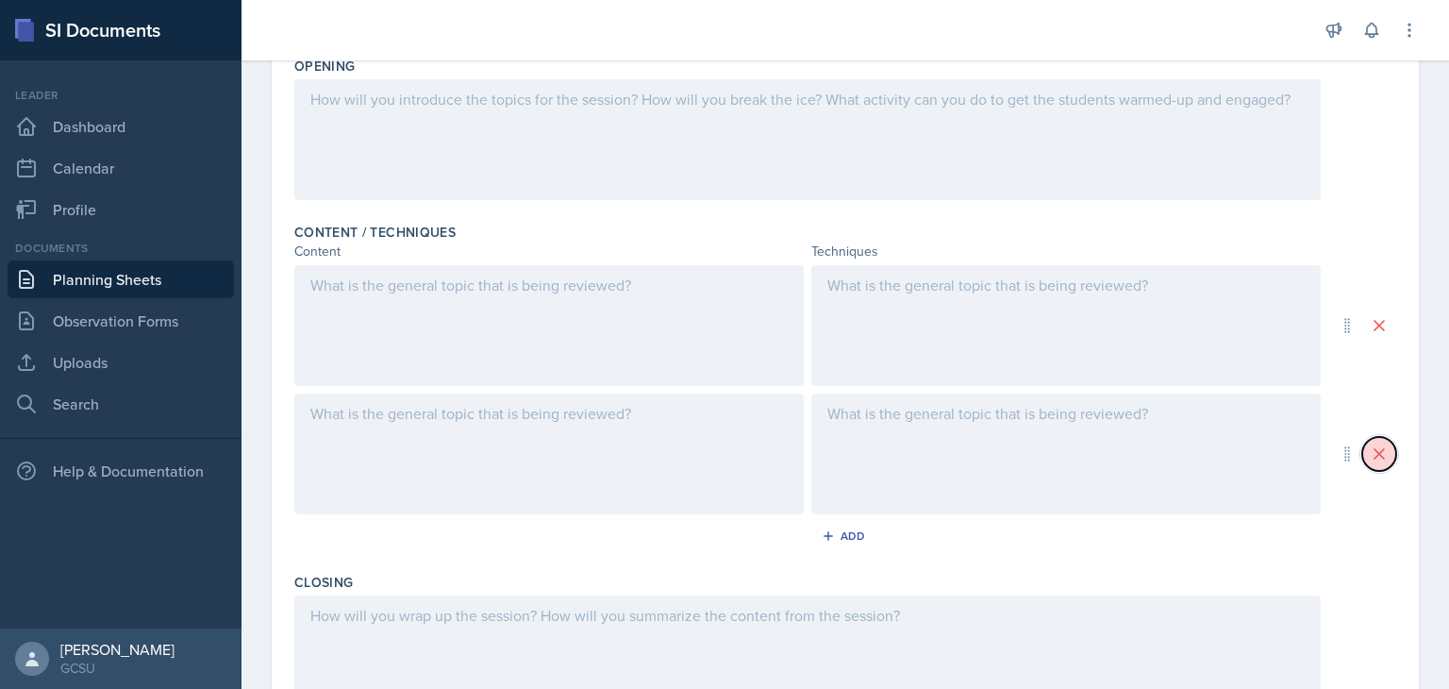
click at [1371, 451] on icon at bounding box center [1379, 453] width 19 height 19
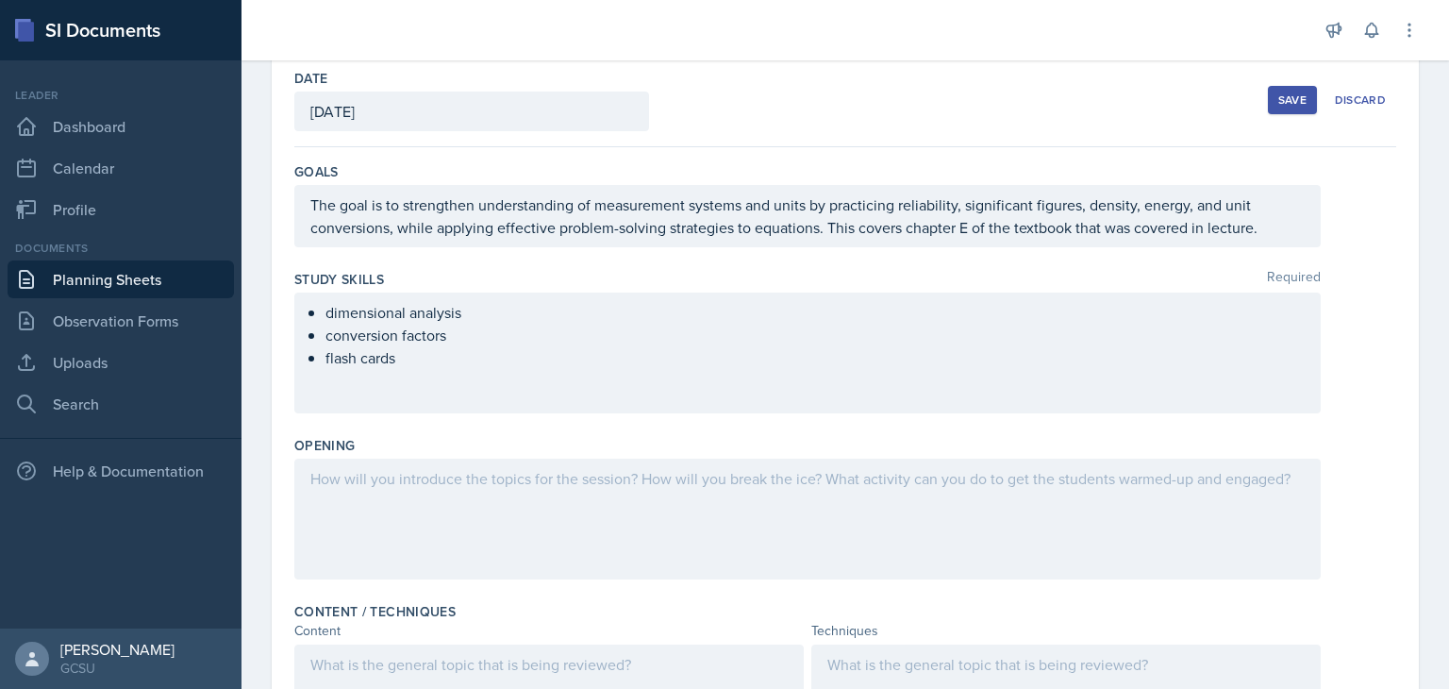
scroll to position [0, 0]
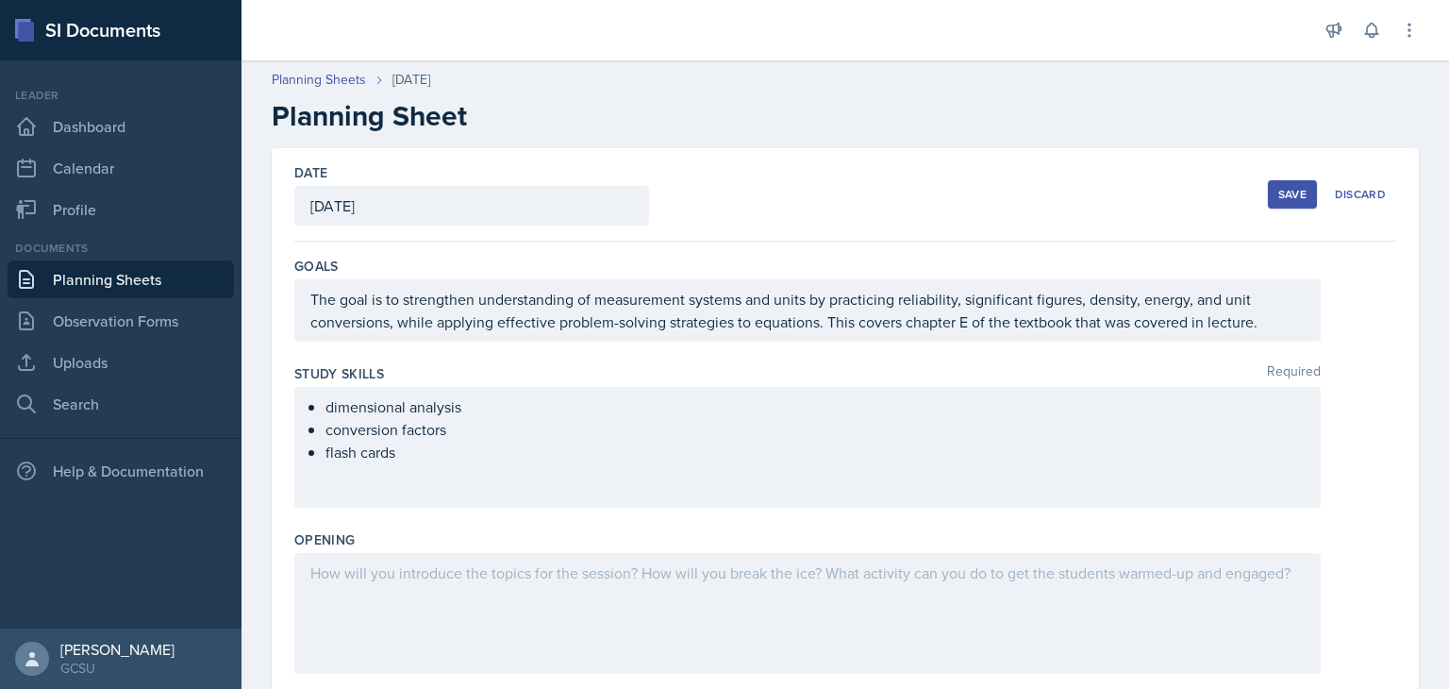
click at [1279, 197] on div "Save" at bounding box center [1293, 194] width 28 height 15
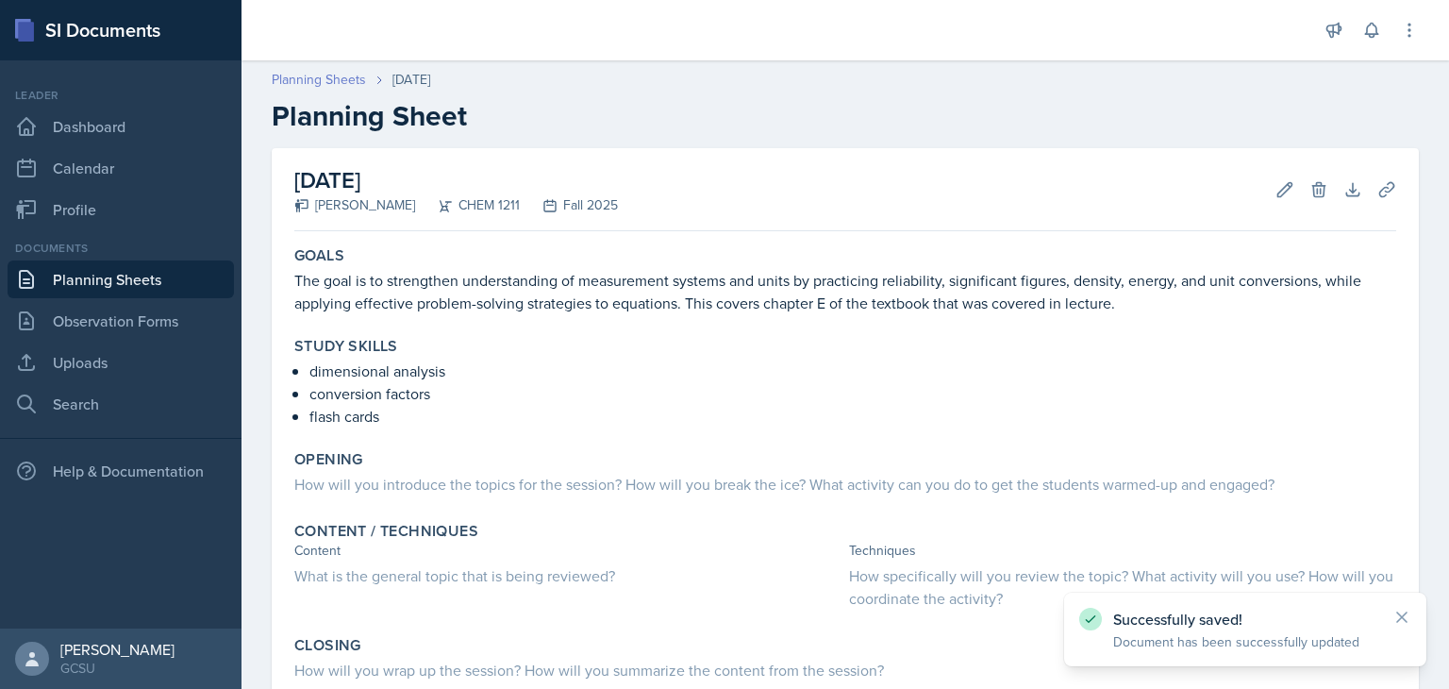
click at [320, 86] on link "Planning Sheets" at bounding box center [319, 80] width 94 height 20
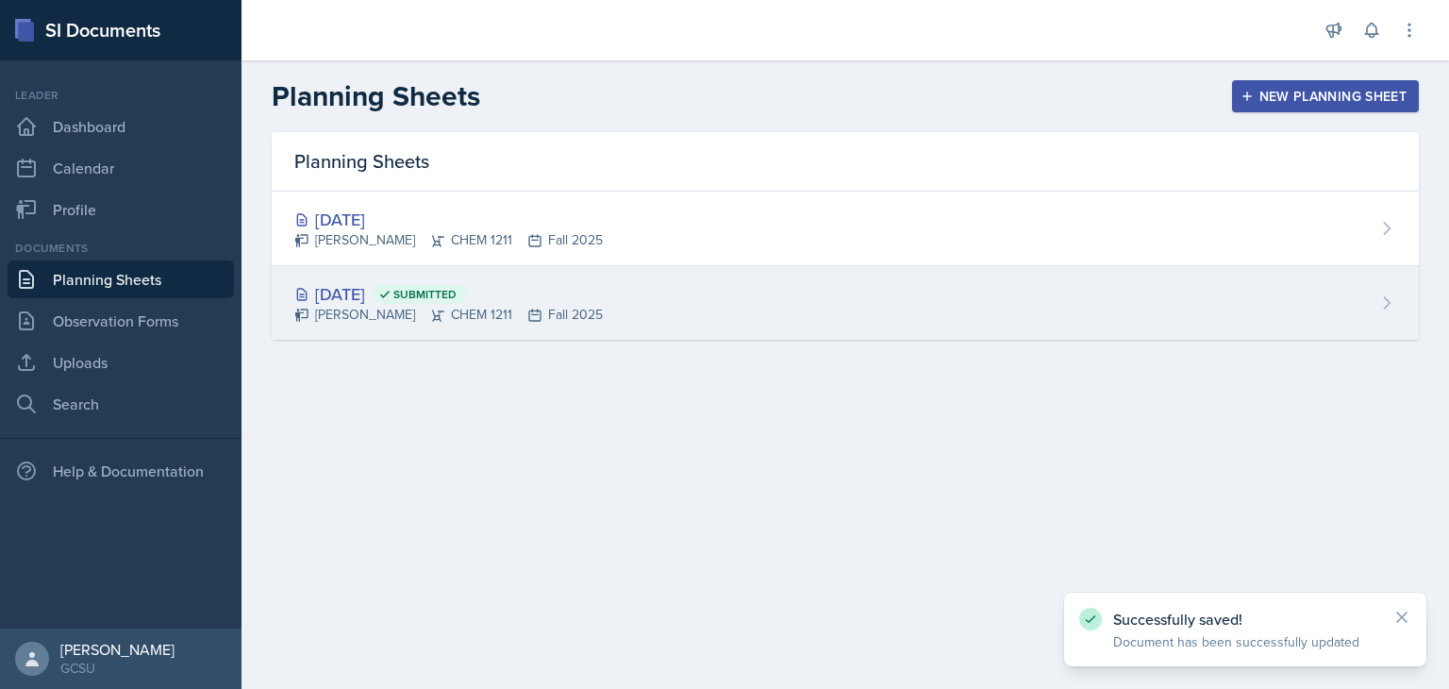
click at [572, 307] on div "[PERSON_NAME] CHEM 1211 Fall 2025" at bounding box center [448, 315] width 309 height 20
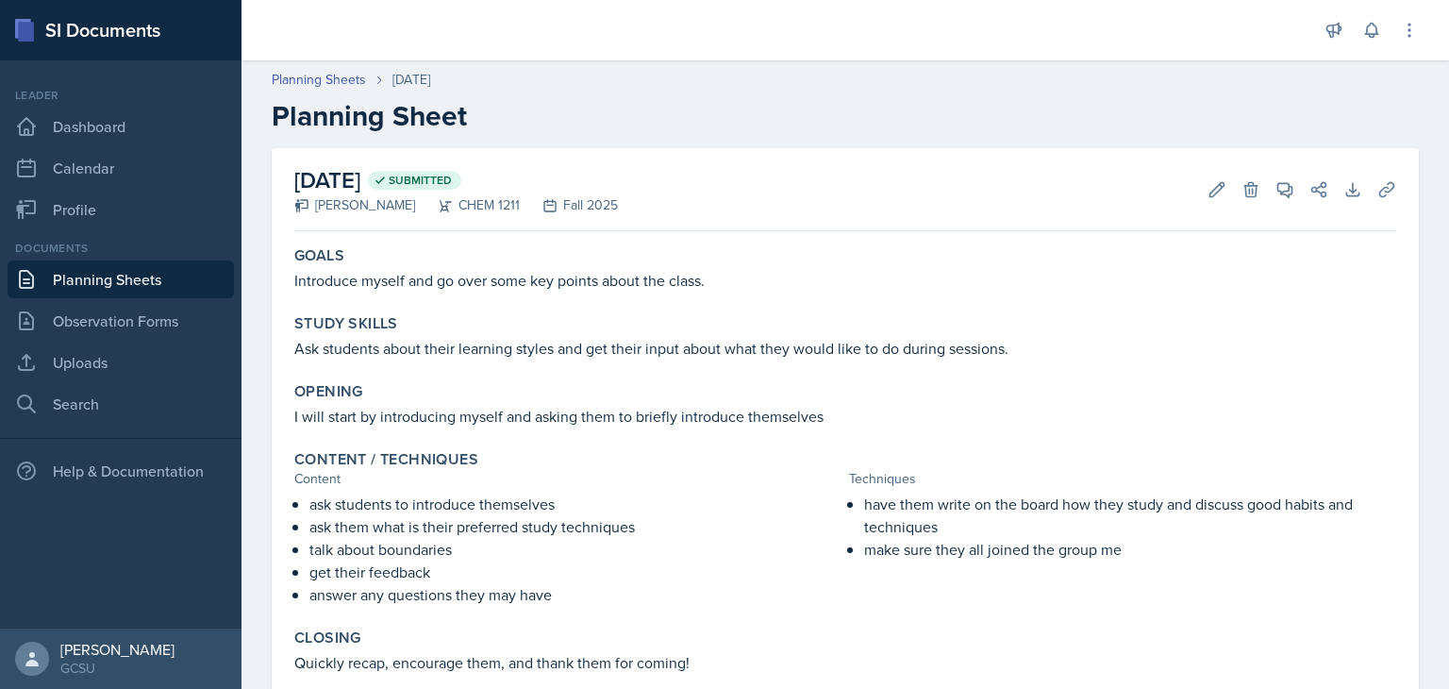
click at [324, 69] on header "Planning Sheets [DATE] Planning Sheet" at bounding box center [846, 101] width 1208 height 101
click at [324, 73] on link "Planning Sheets" at bounding box center [319, 80] width 94 height 20
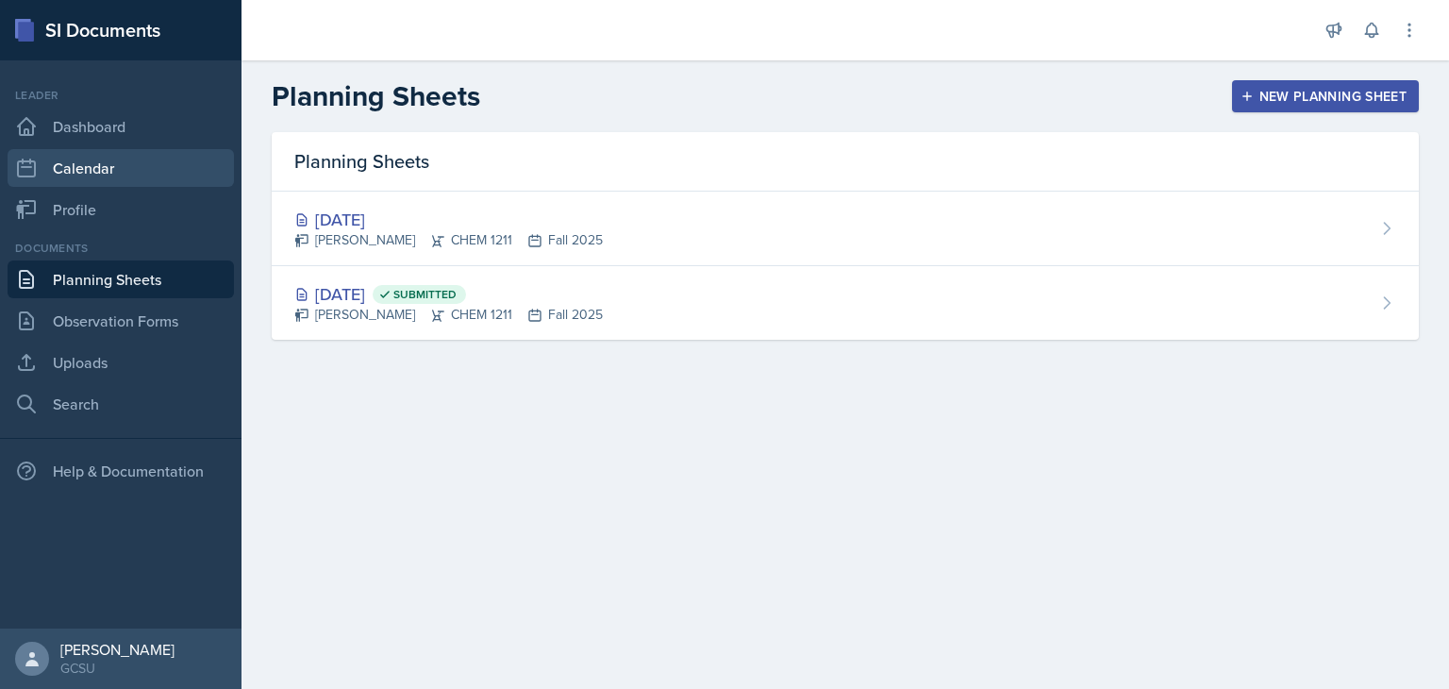
click at [161, 175] on link "Calendar" at bounding box center [121, 168] width 226 height 38
